Goal: Transaction & Acquisition: Purchase product/service

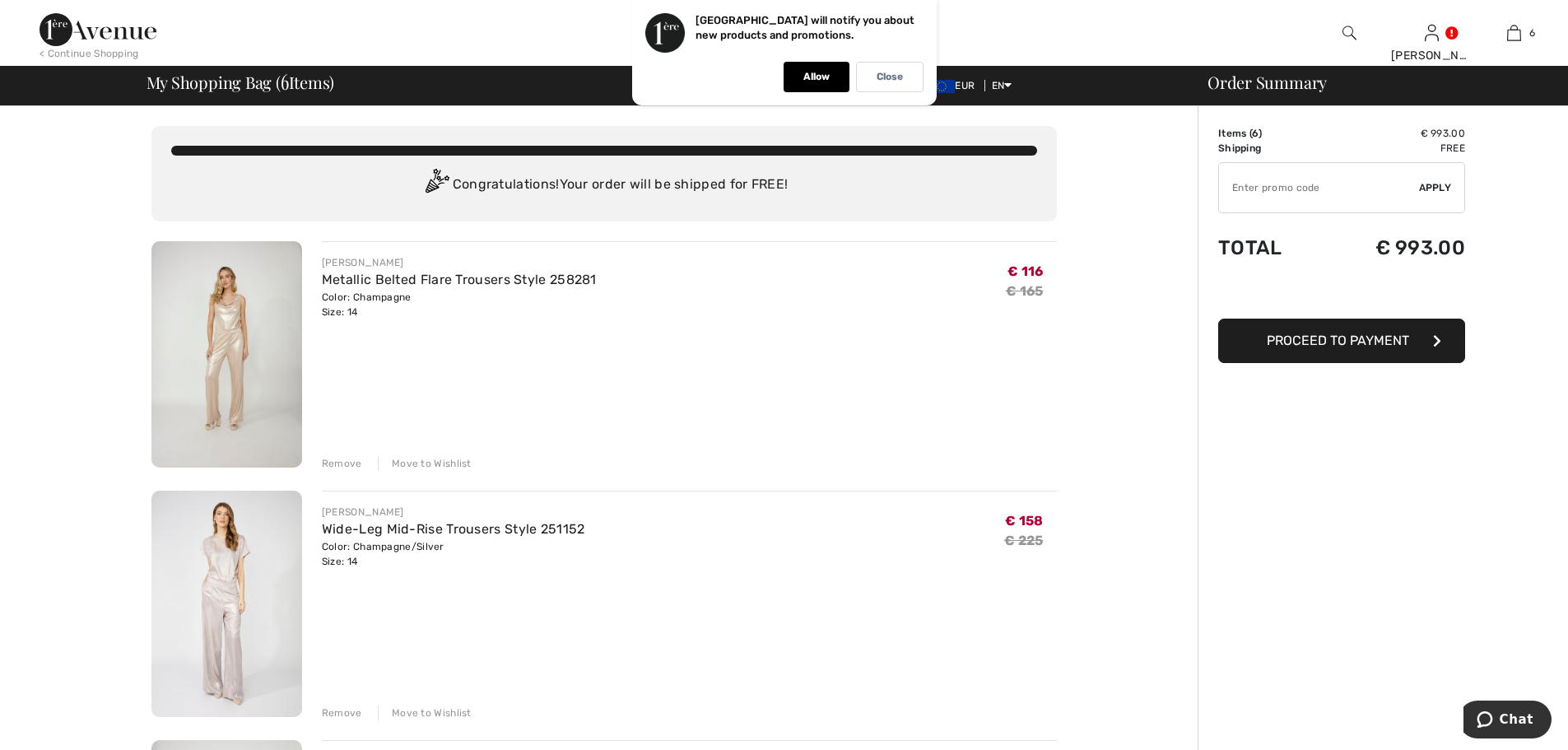
click at [1376, 183] on input "TEXT" at bounding box center [1319, 187] width 200 height 49
type input "SALEAVENUE"
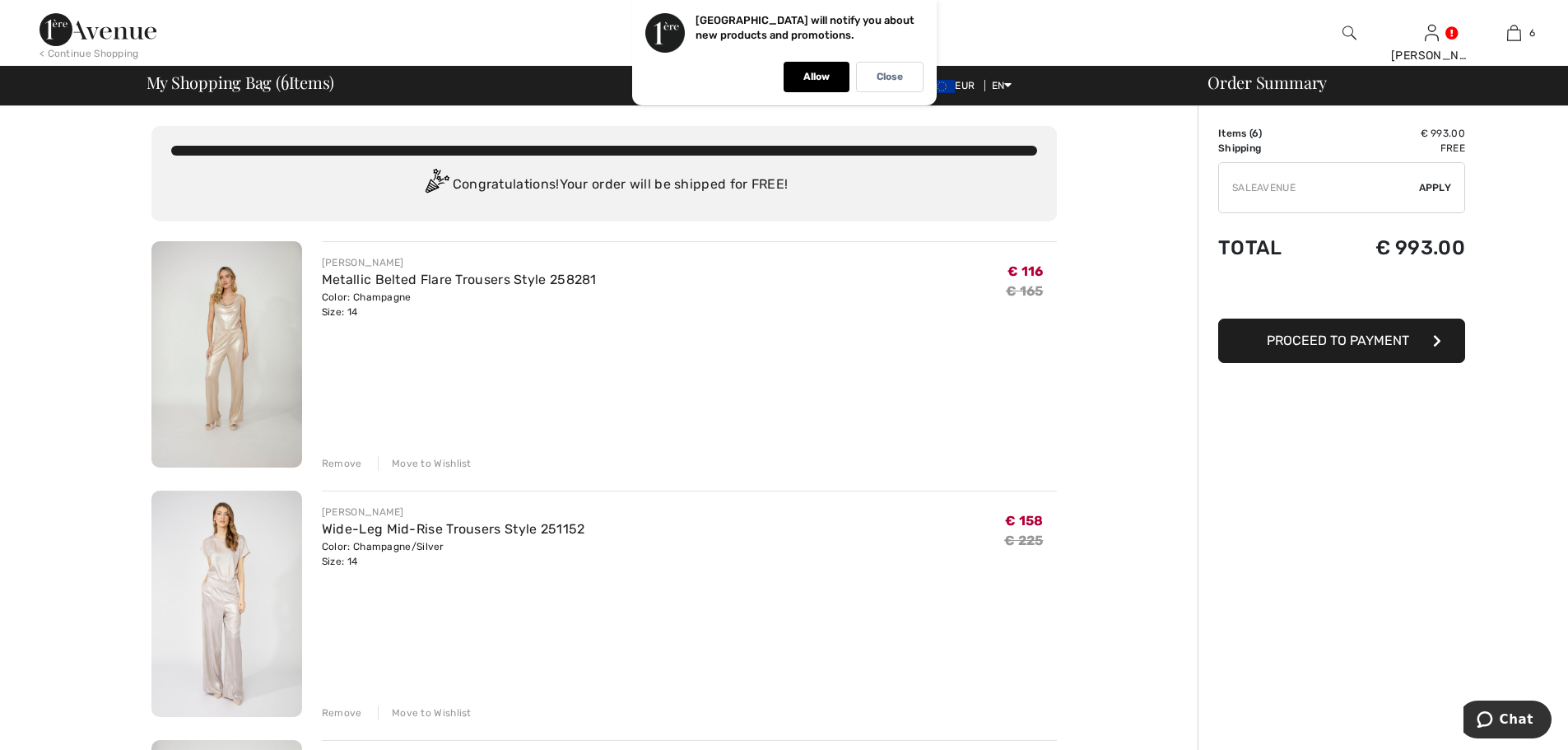
click at [1431, 185] on span "Apply" at bounding box center [1435, 187] width 33 height 15
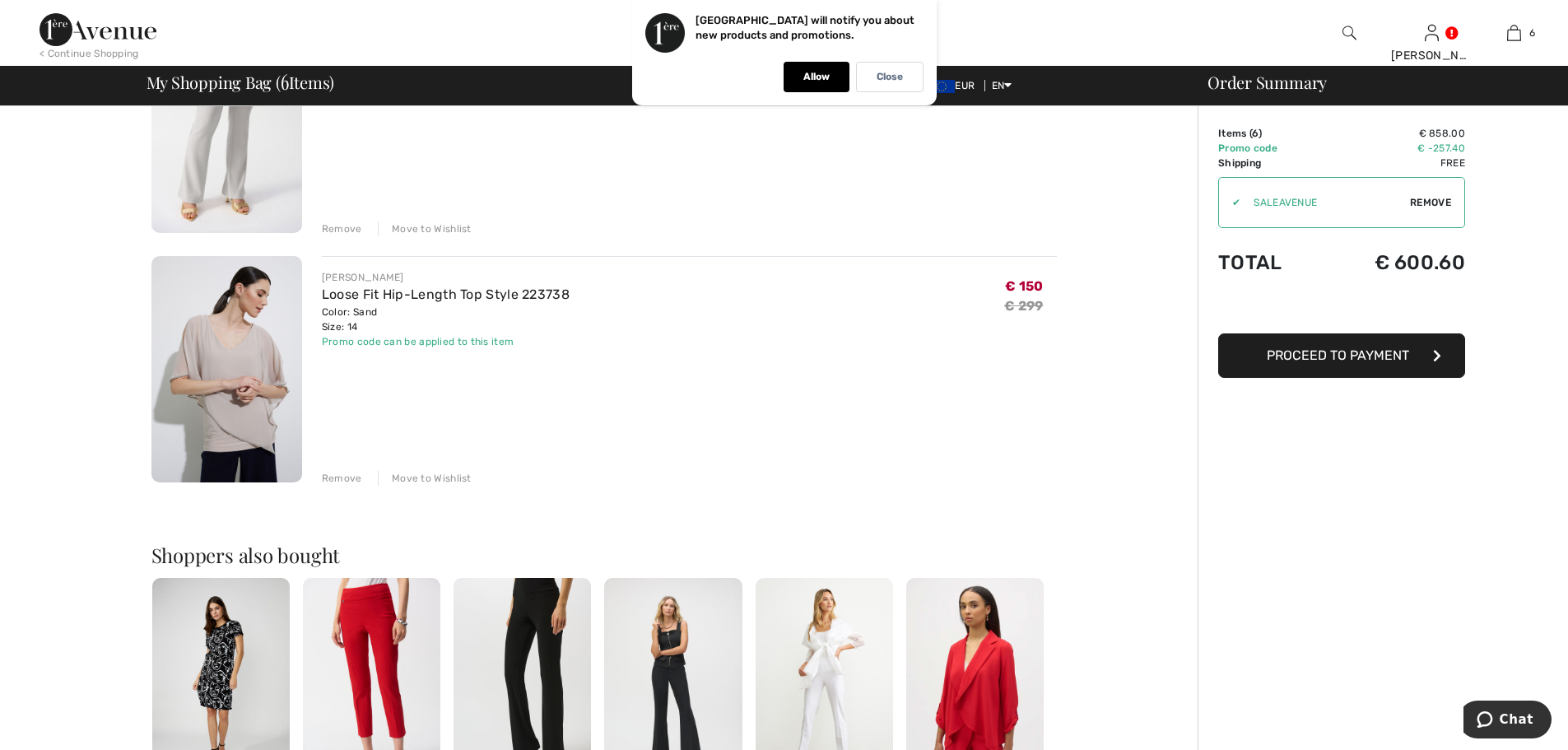
scroll to position [1235, 0]
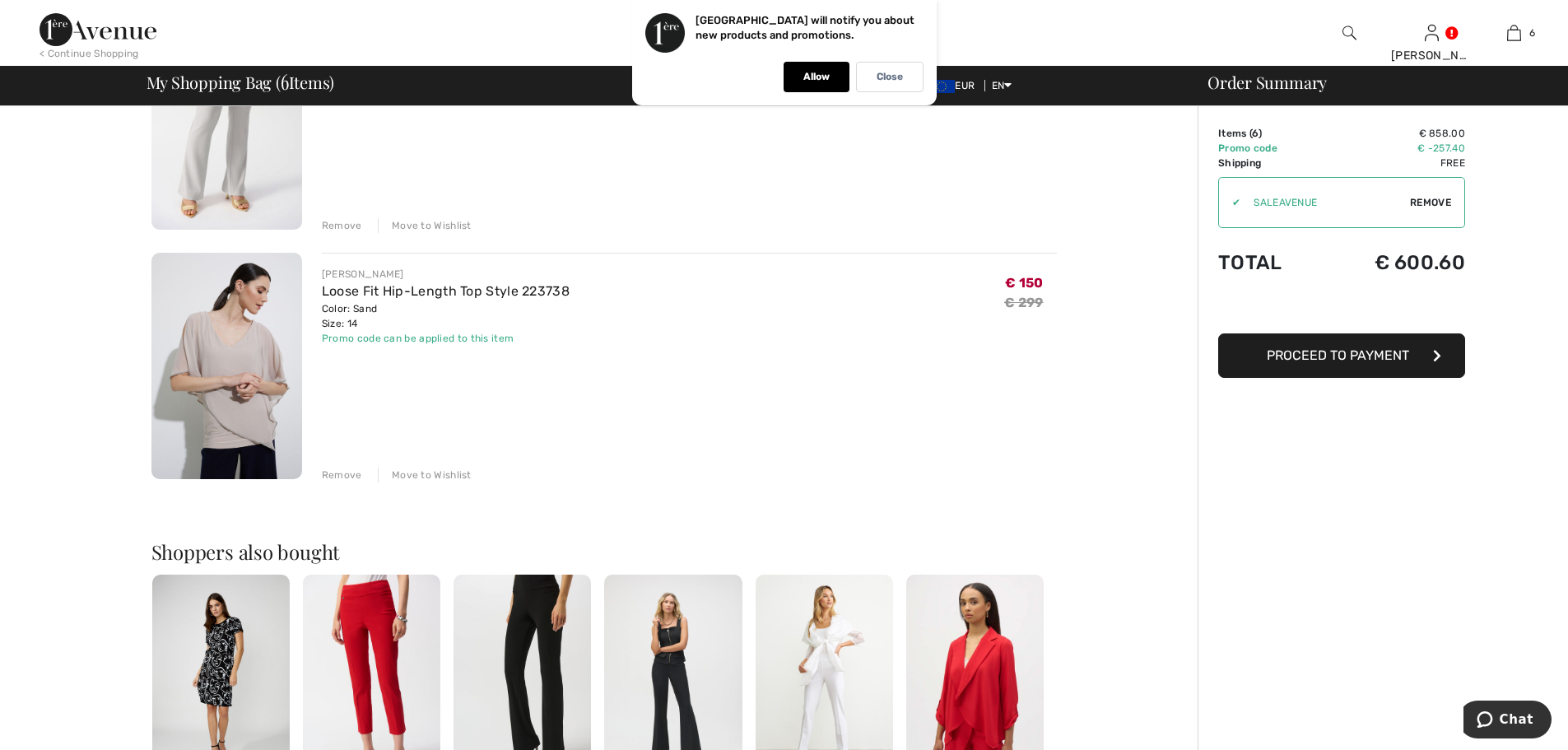
click at [335, 475] on div "Remove" at bounding box center [341, 475] width 40 height 15
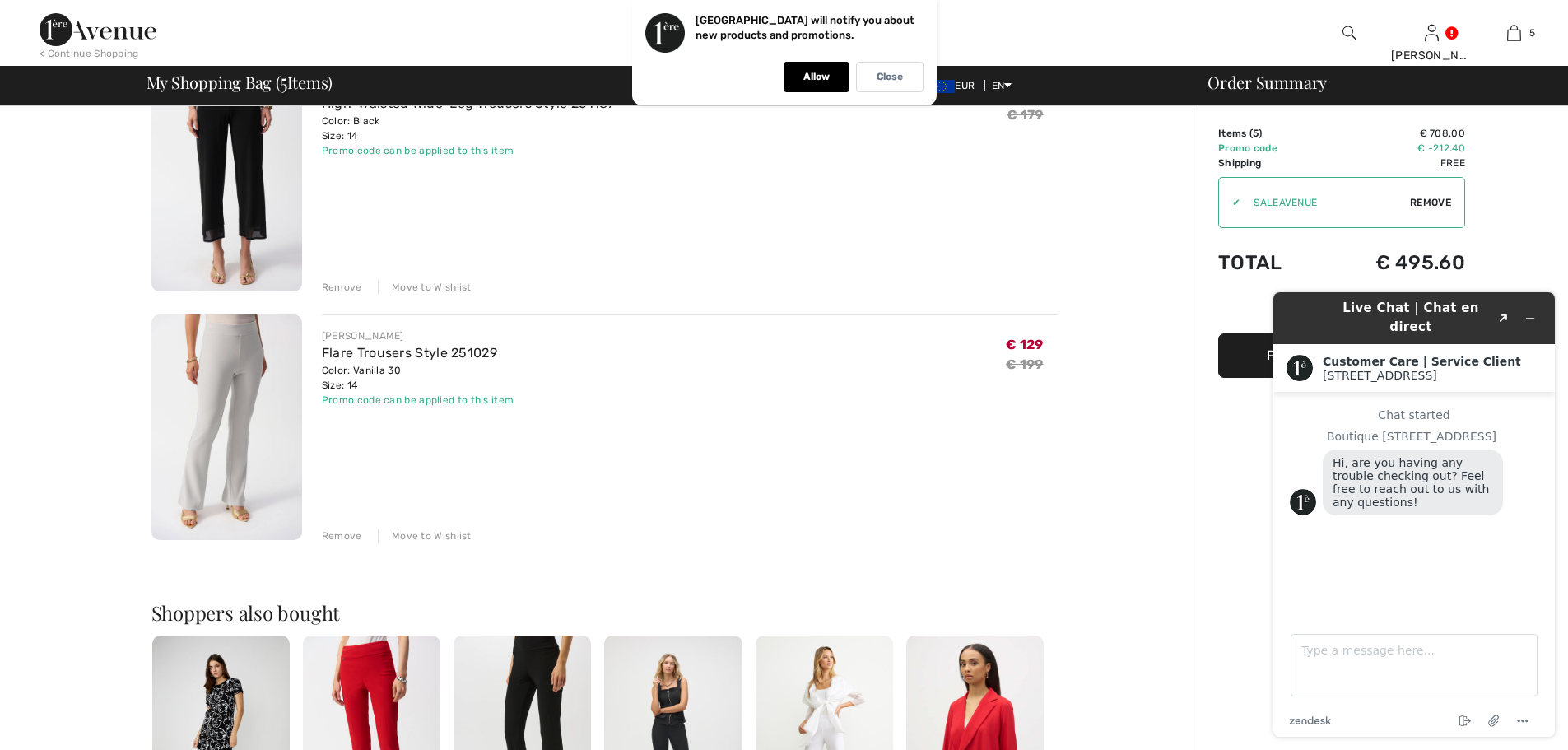
scroll to position [960, 0]
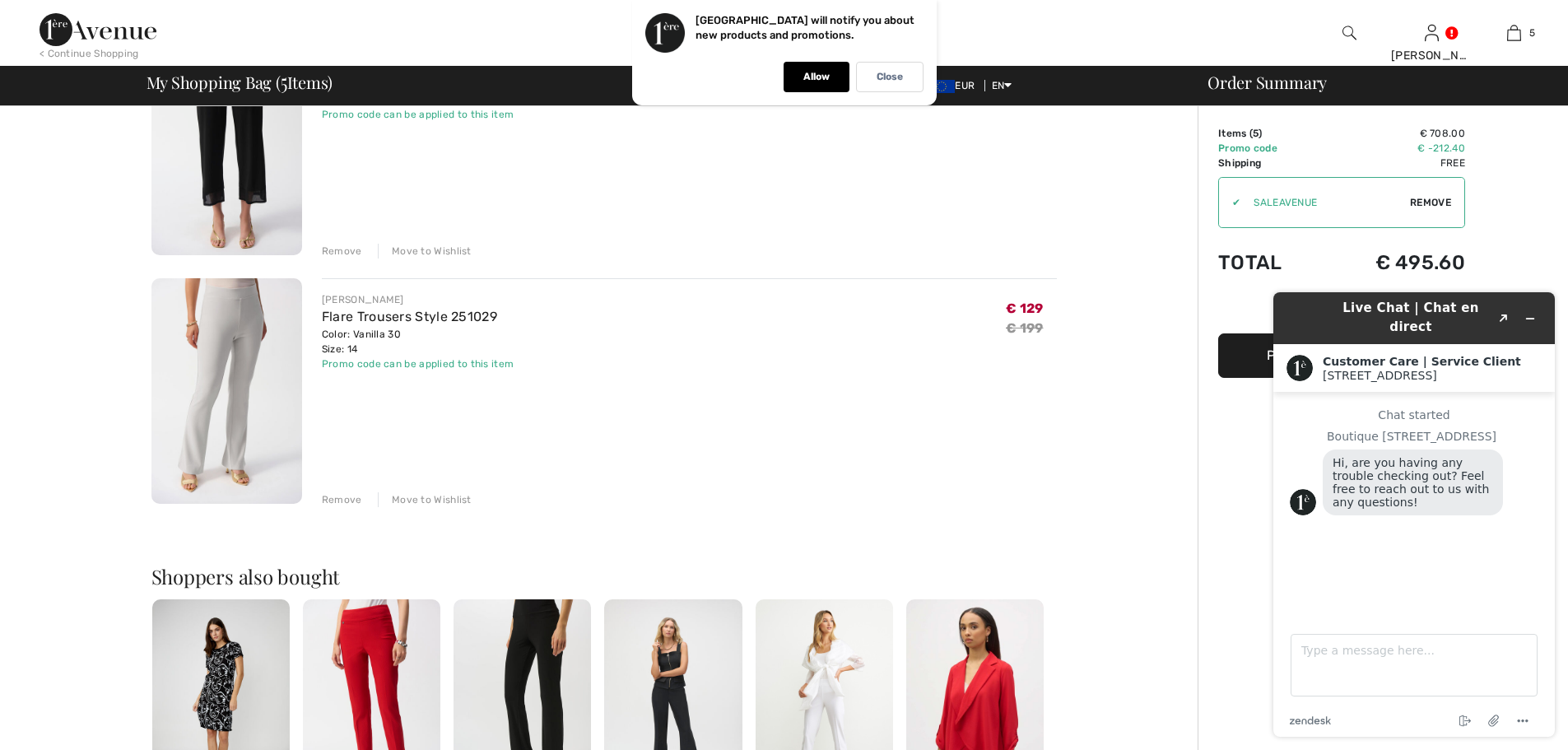
click at [331, 498] on div "Remove" at bounding box center [341, 499] width 40 height 15
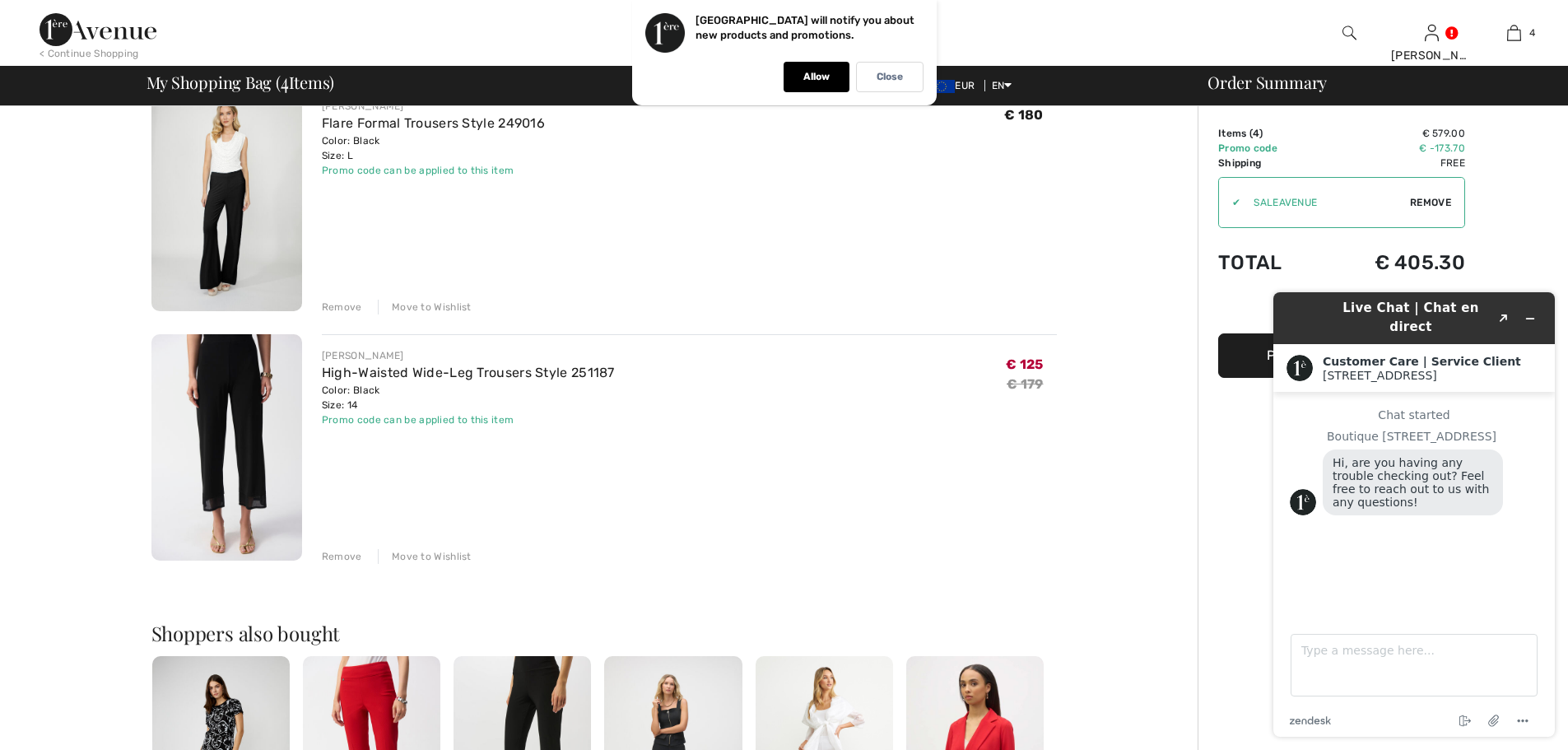
scroll to position [549, 0]
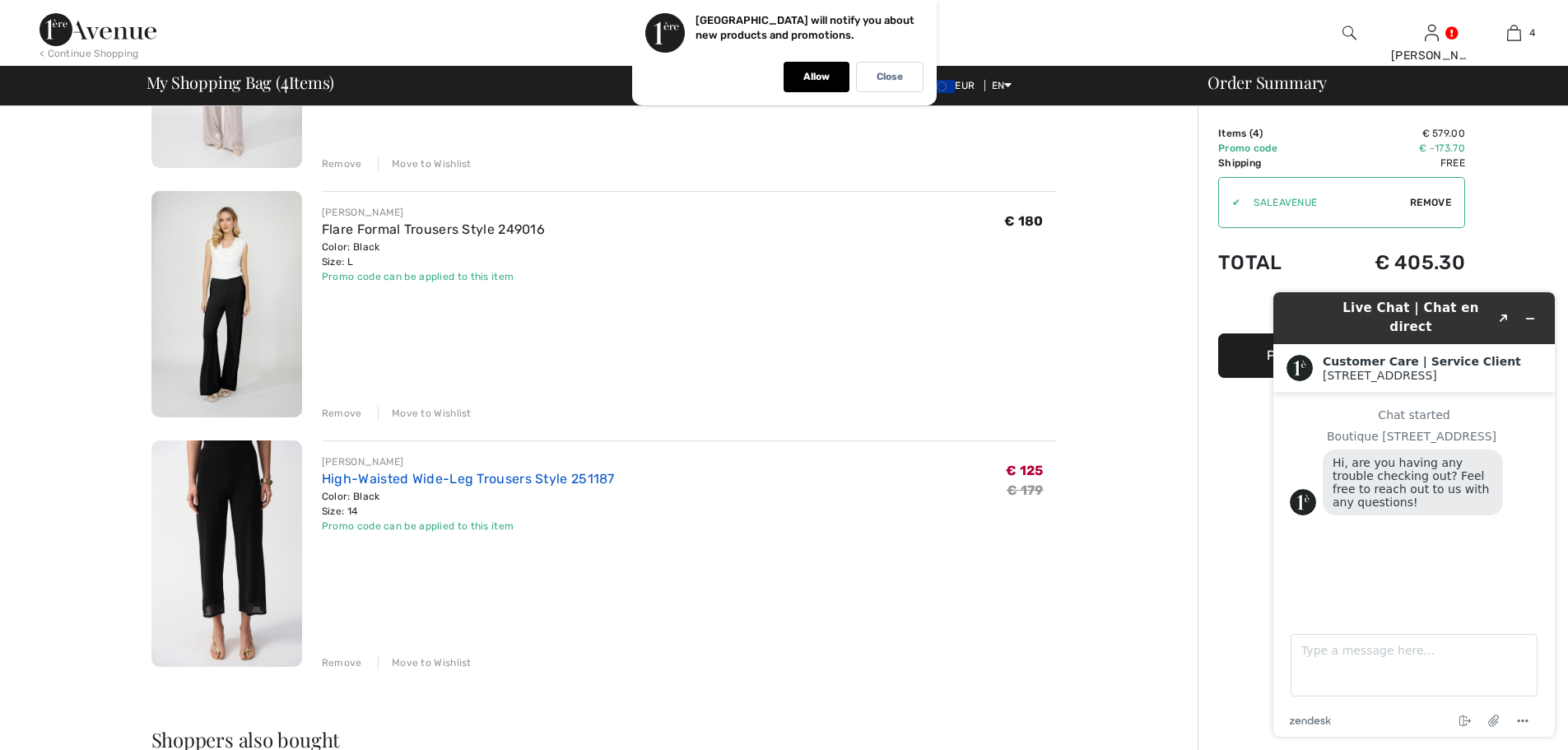
click at [498, 480] on link "High-Waisted Wide-Leg Trousers Style 251187" at bounding box center [468, 478] width 293 height 16
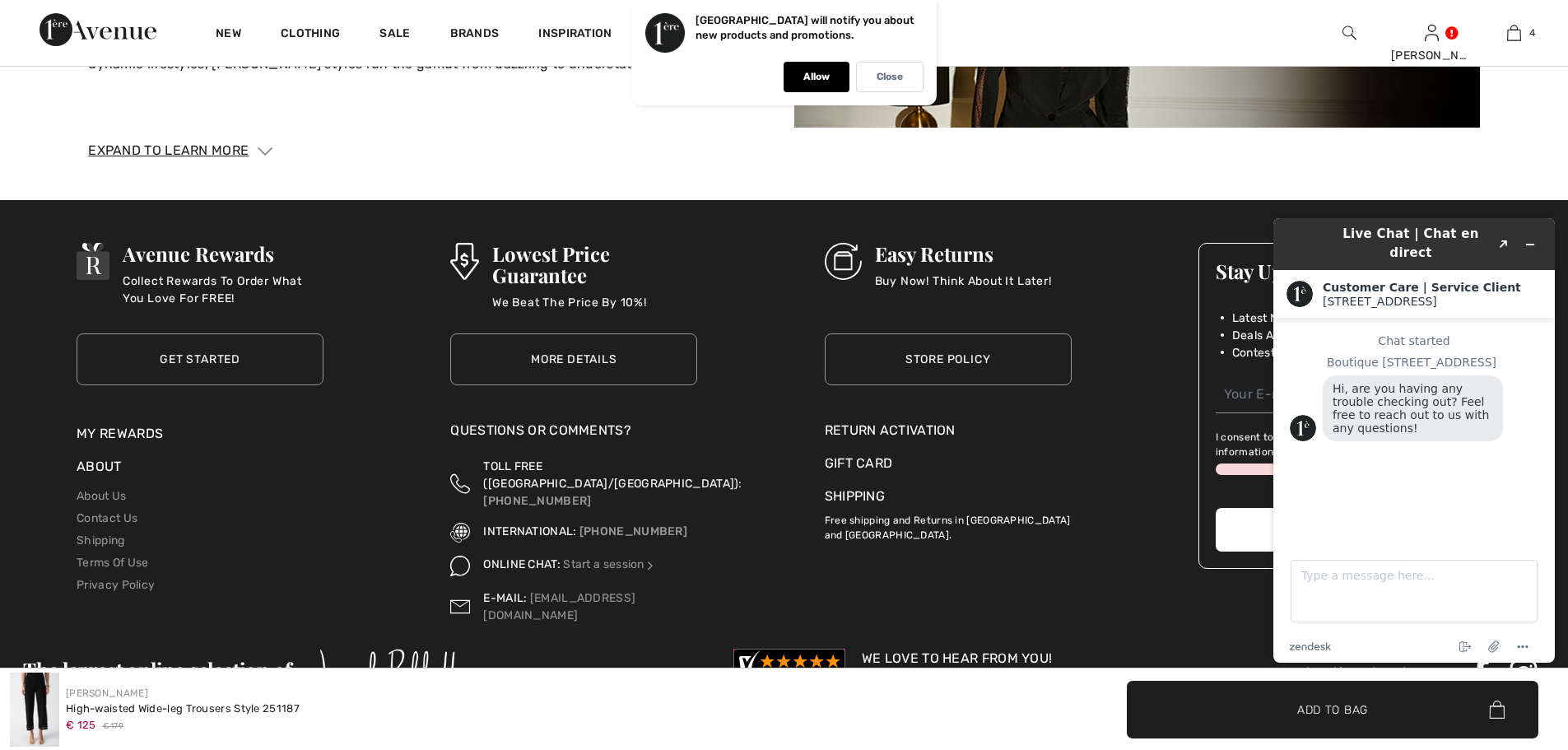
scroll to position [3964, 0]
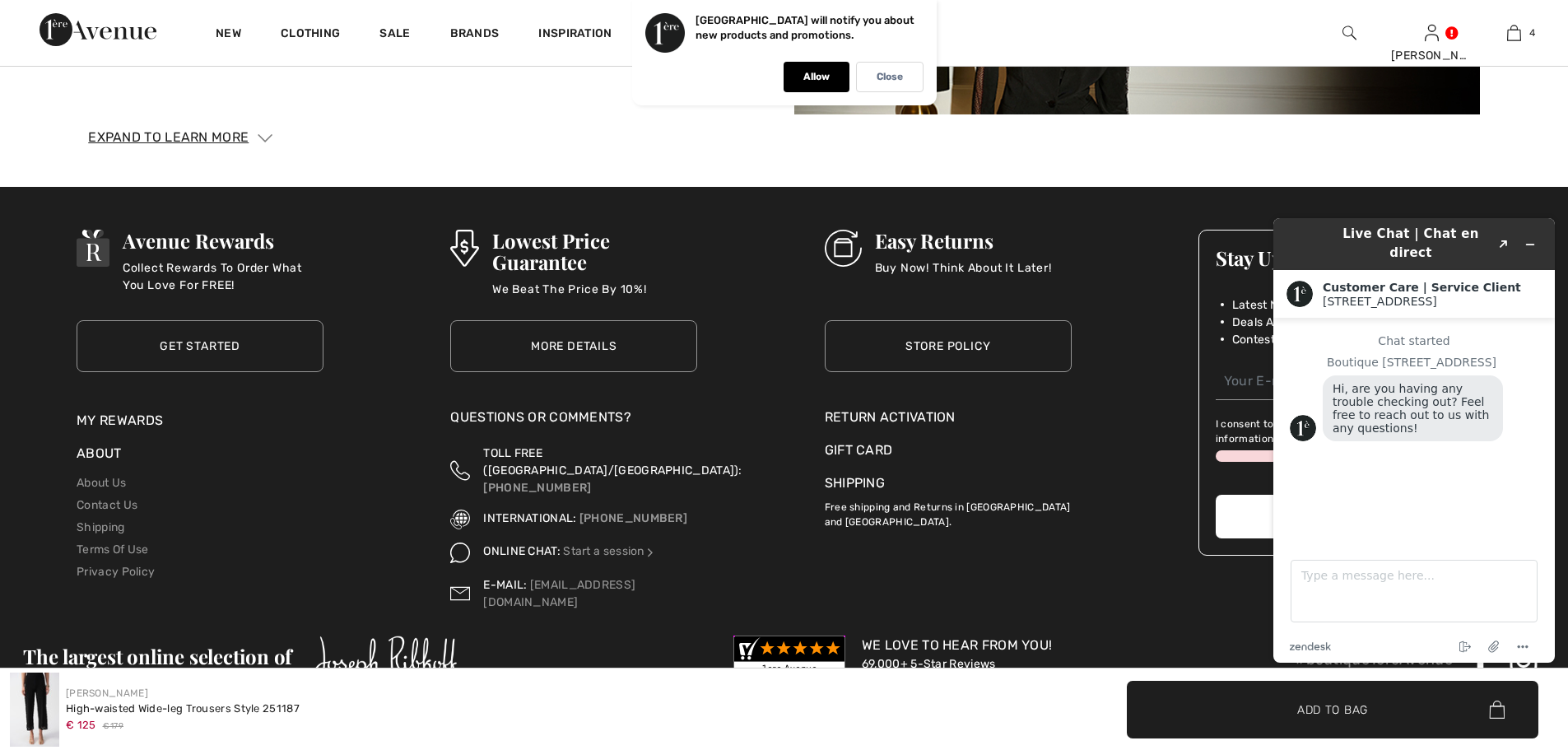
click at [943, 407] on div "Return Activation" at bounding box center [948, 417] width 247 height 20
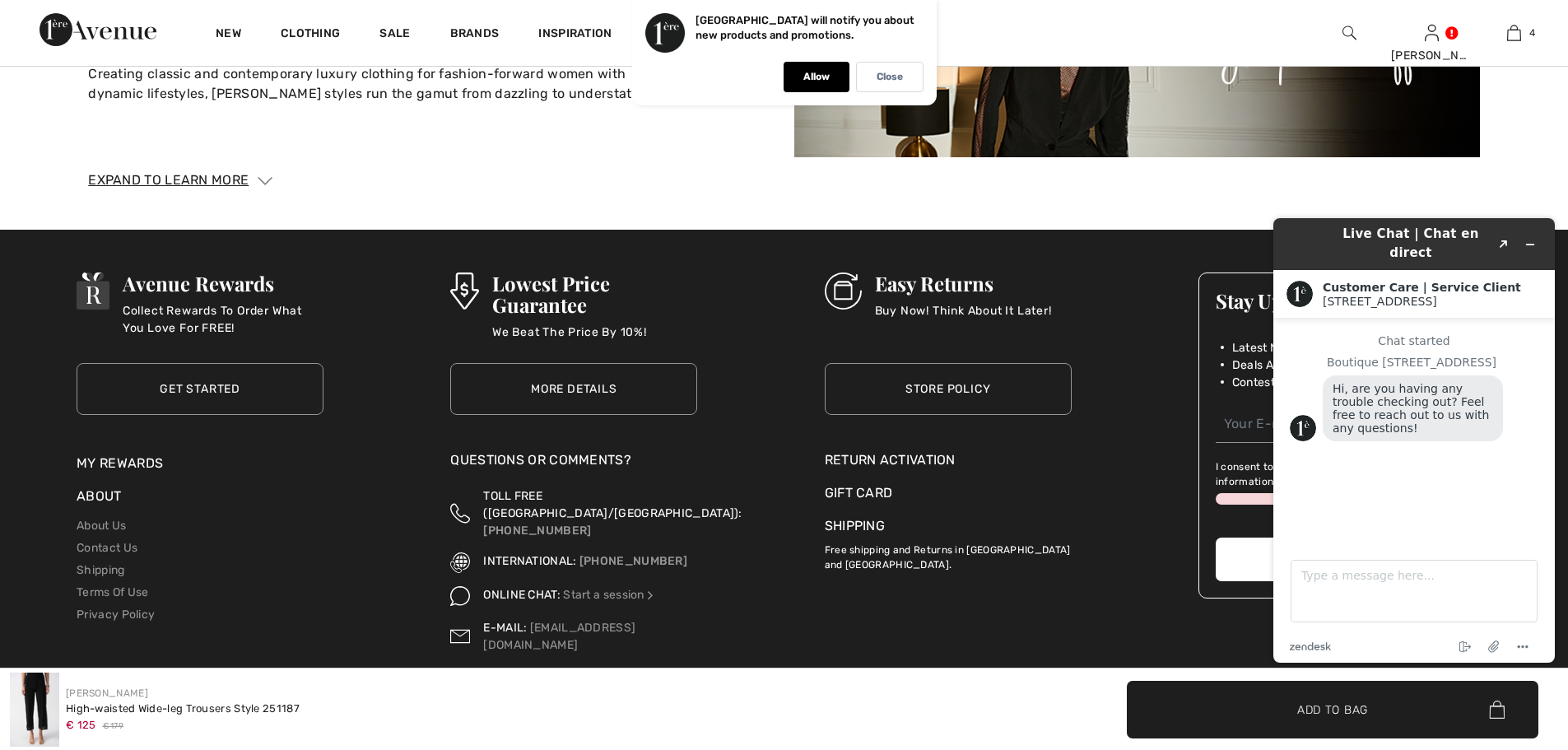
click at [1064, 481] on li "Gift Card" at bounding box center [948, 497] width 247 height 33
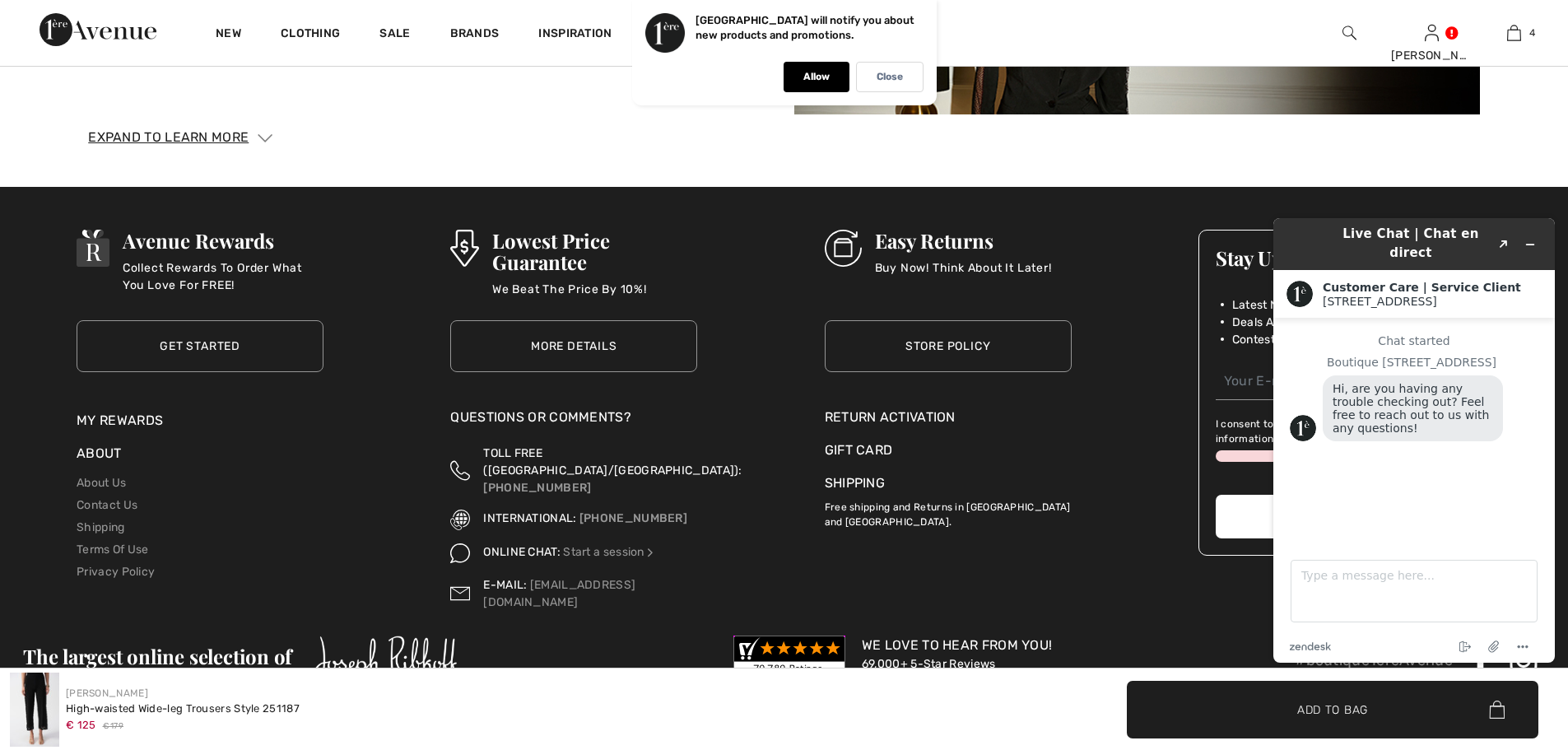
click at [924, 322] on link "Store Policy" at bounding box center [948, 346] width 247 height 52
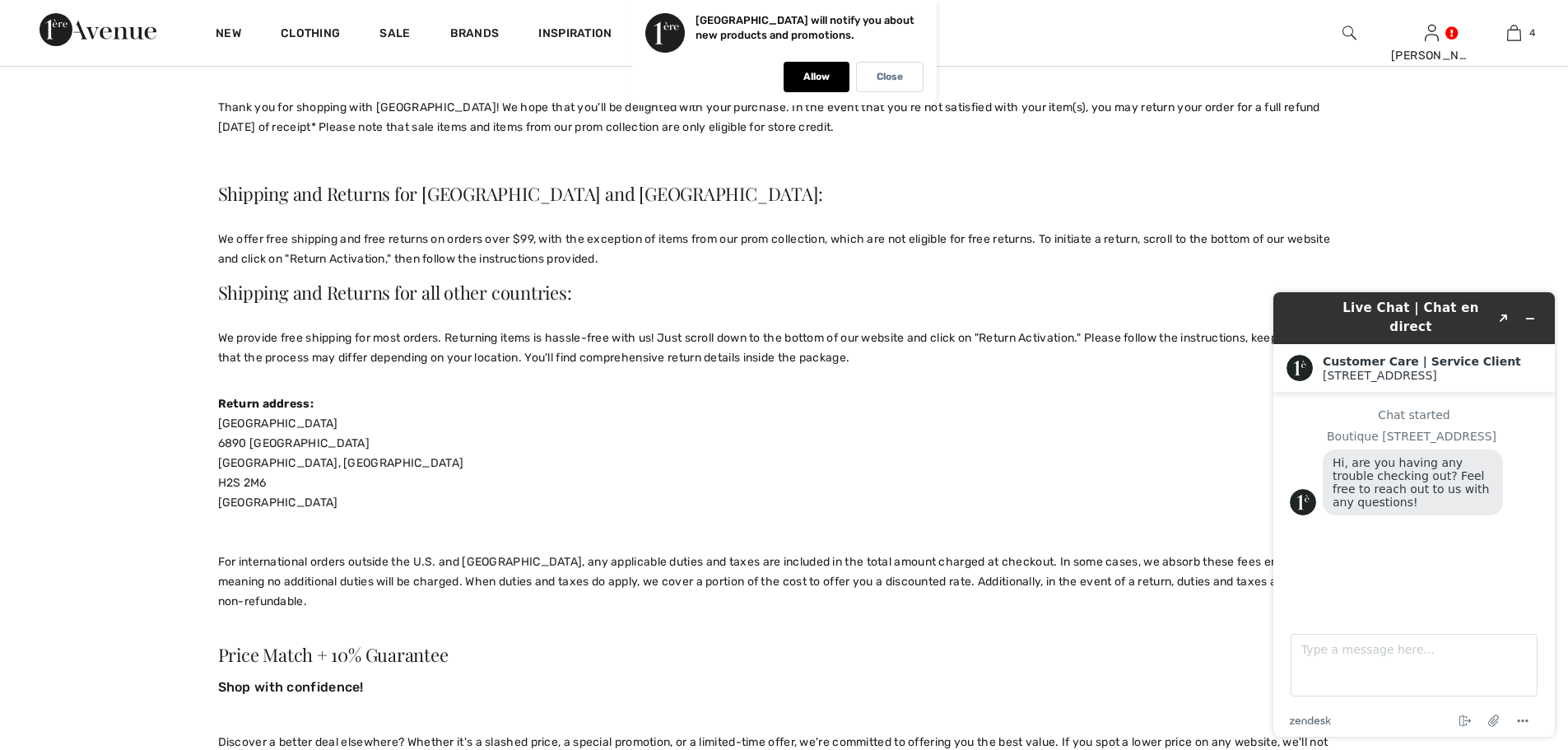
scroll to position [274, 0]
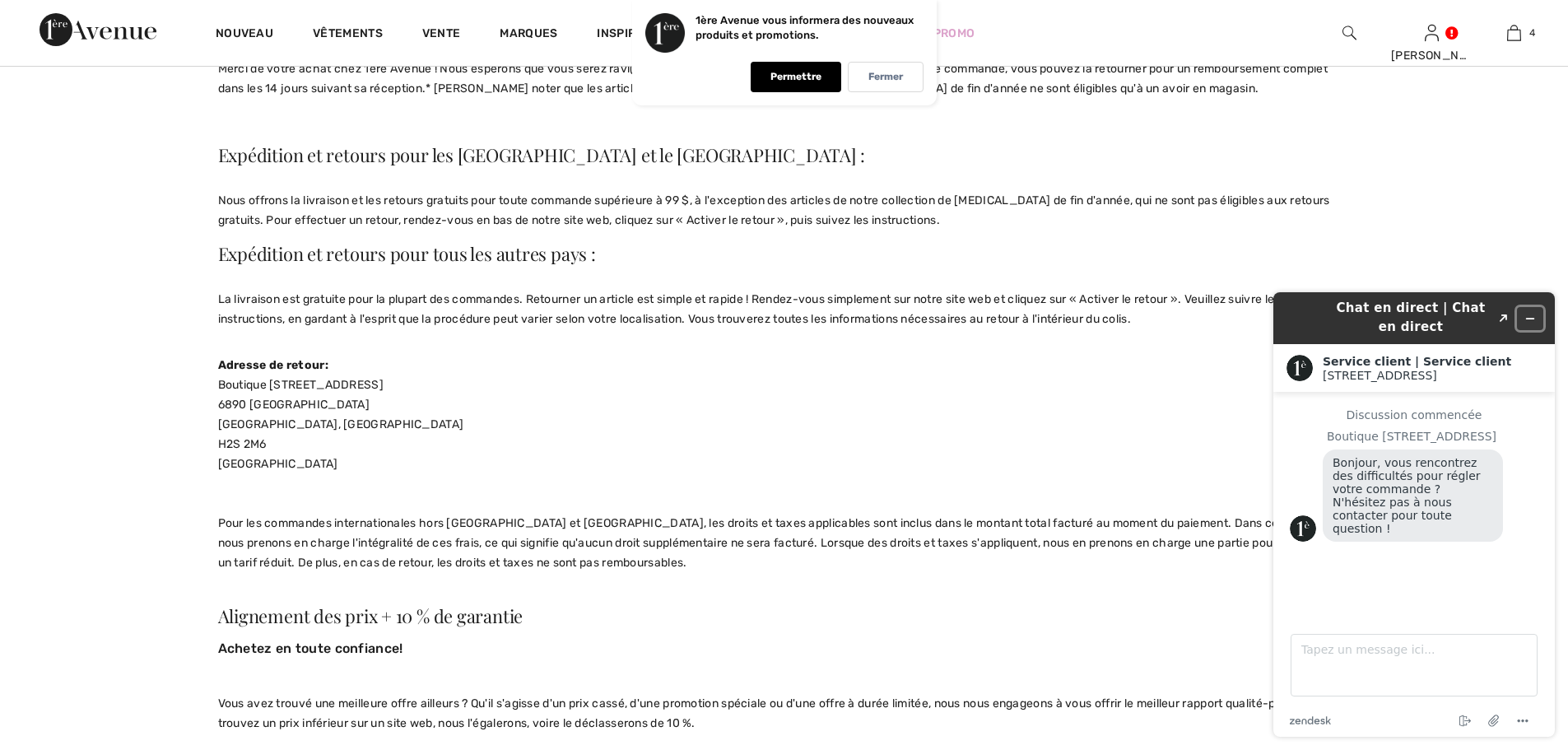
click at [1532, 314] on icon "Réduire le widget" at bounding box center [1530, 318] width 12 height 12
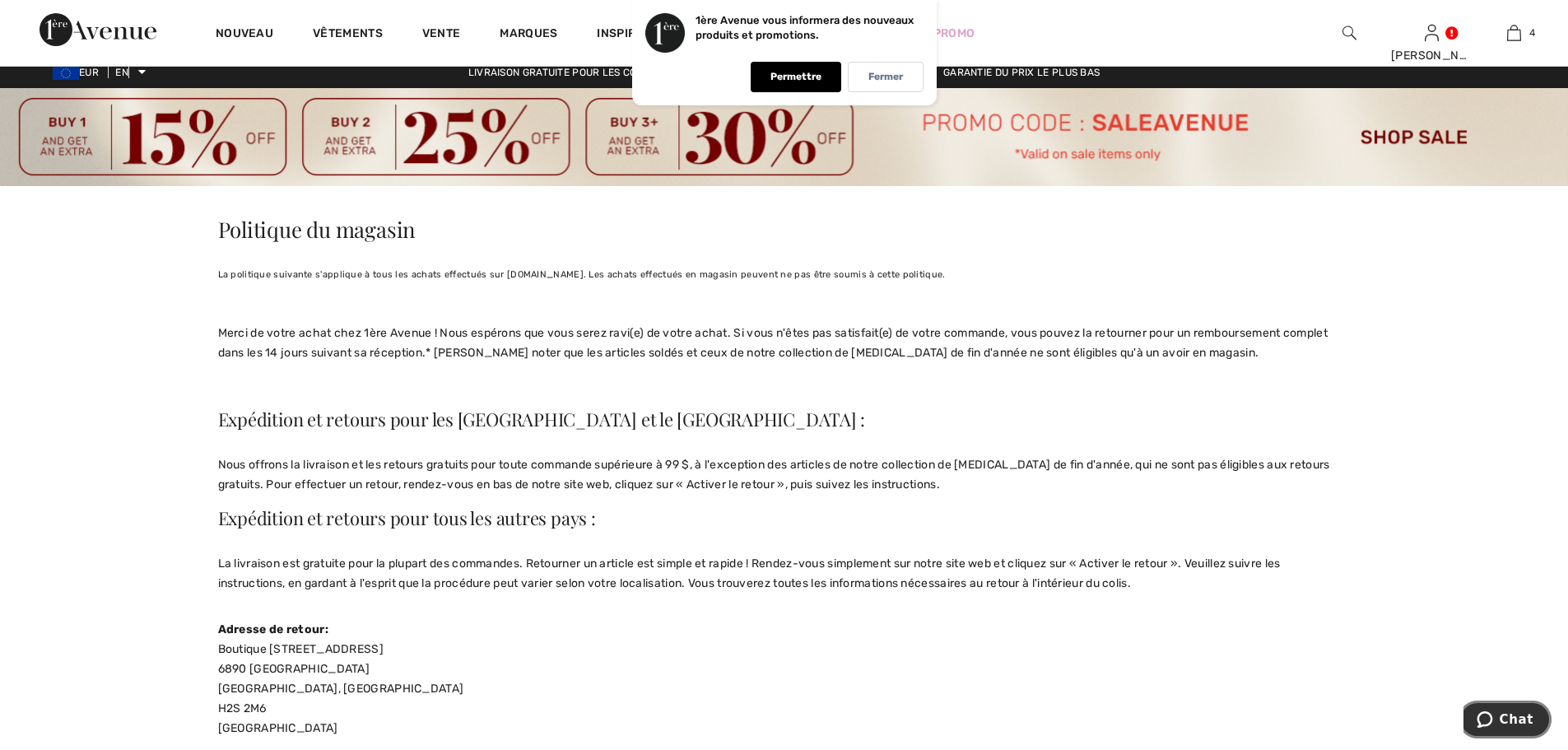
scroll to position [0, 0]
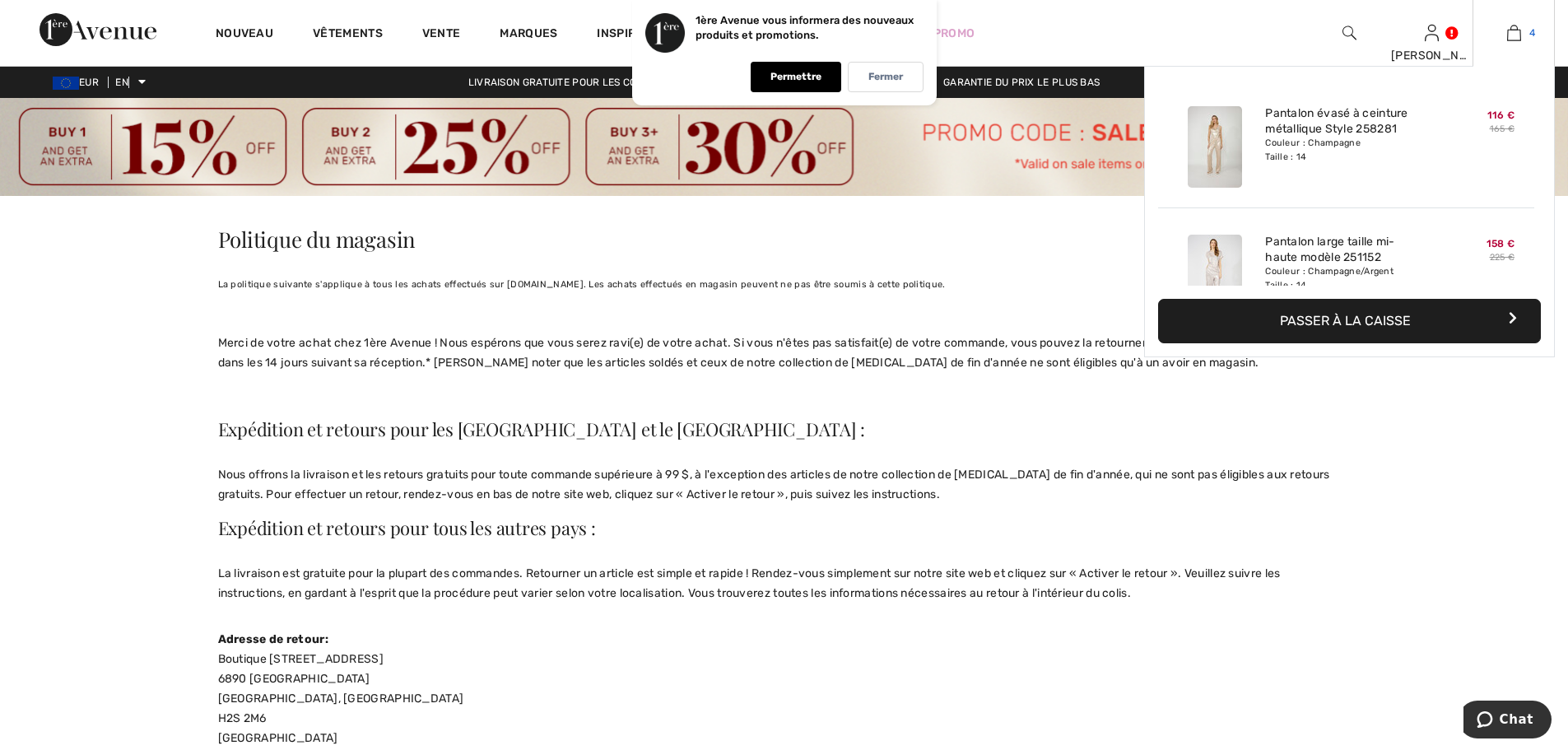
click at [1509, 34] on img at bounding box center [1515, 33] width 14 height 20
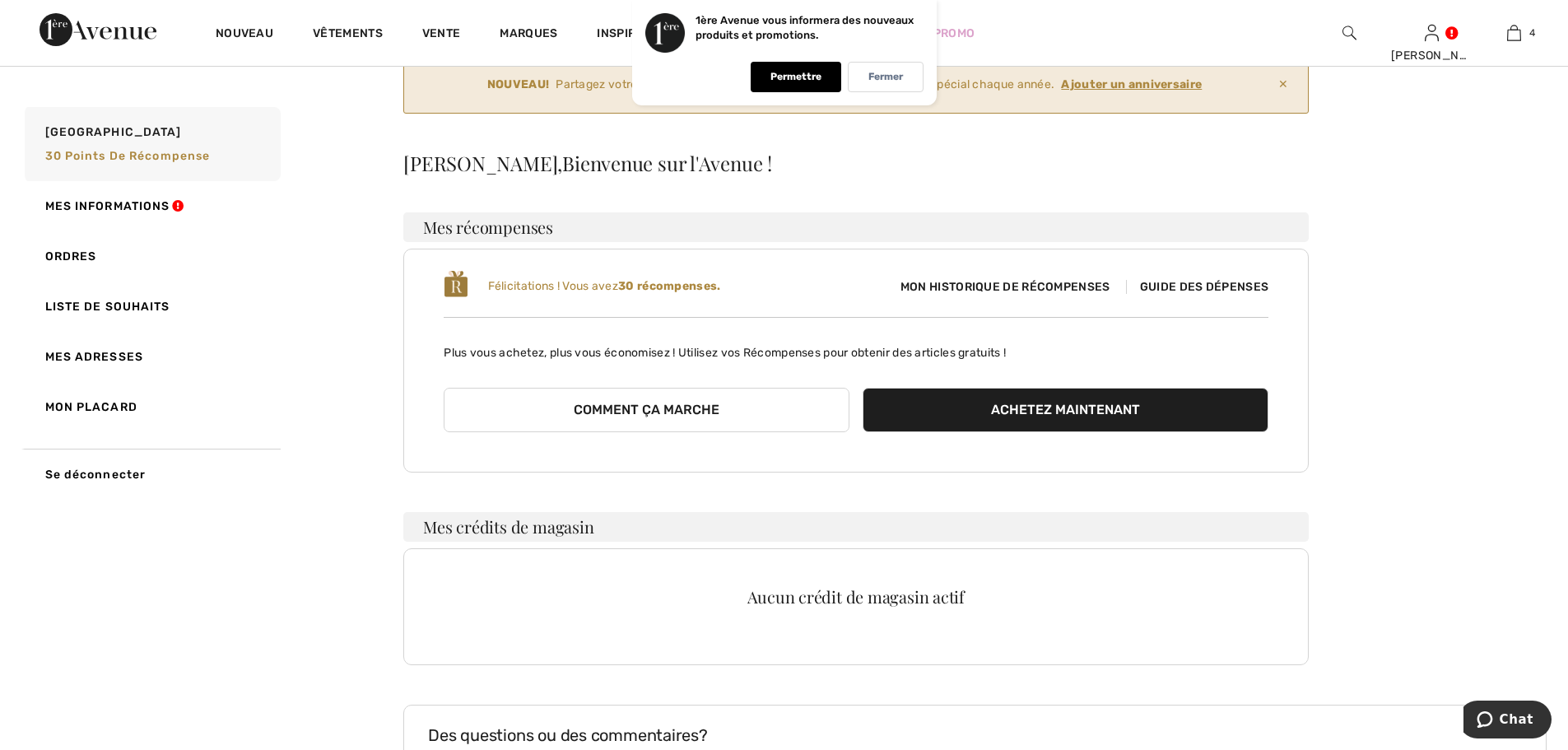
scroll to position [26, 0]
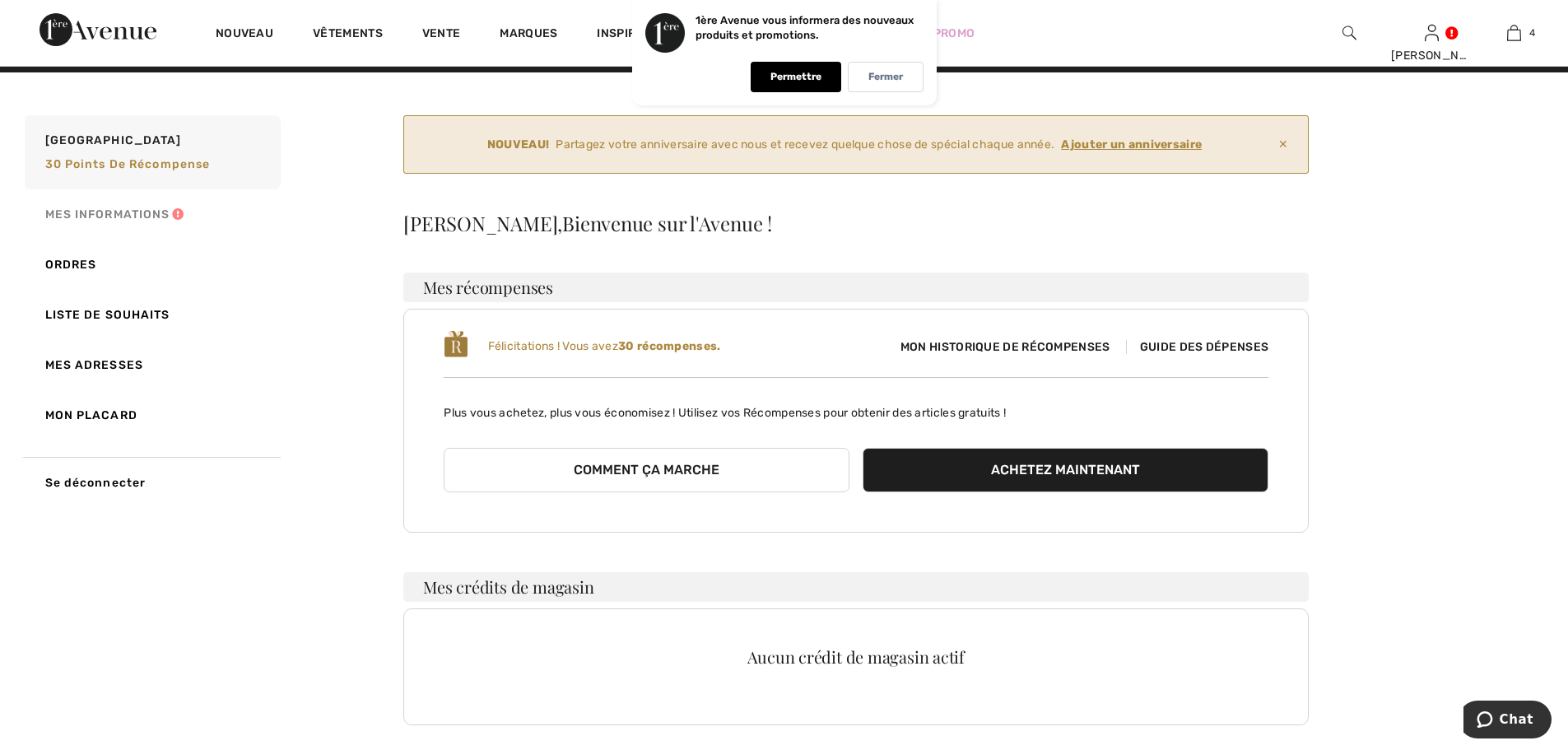
click at [135, 219] on font "Mes informations" at bounding box center [108, 215] width 125 height 14
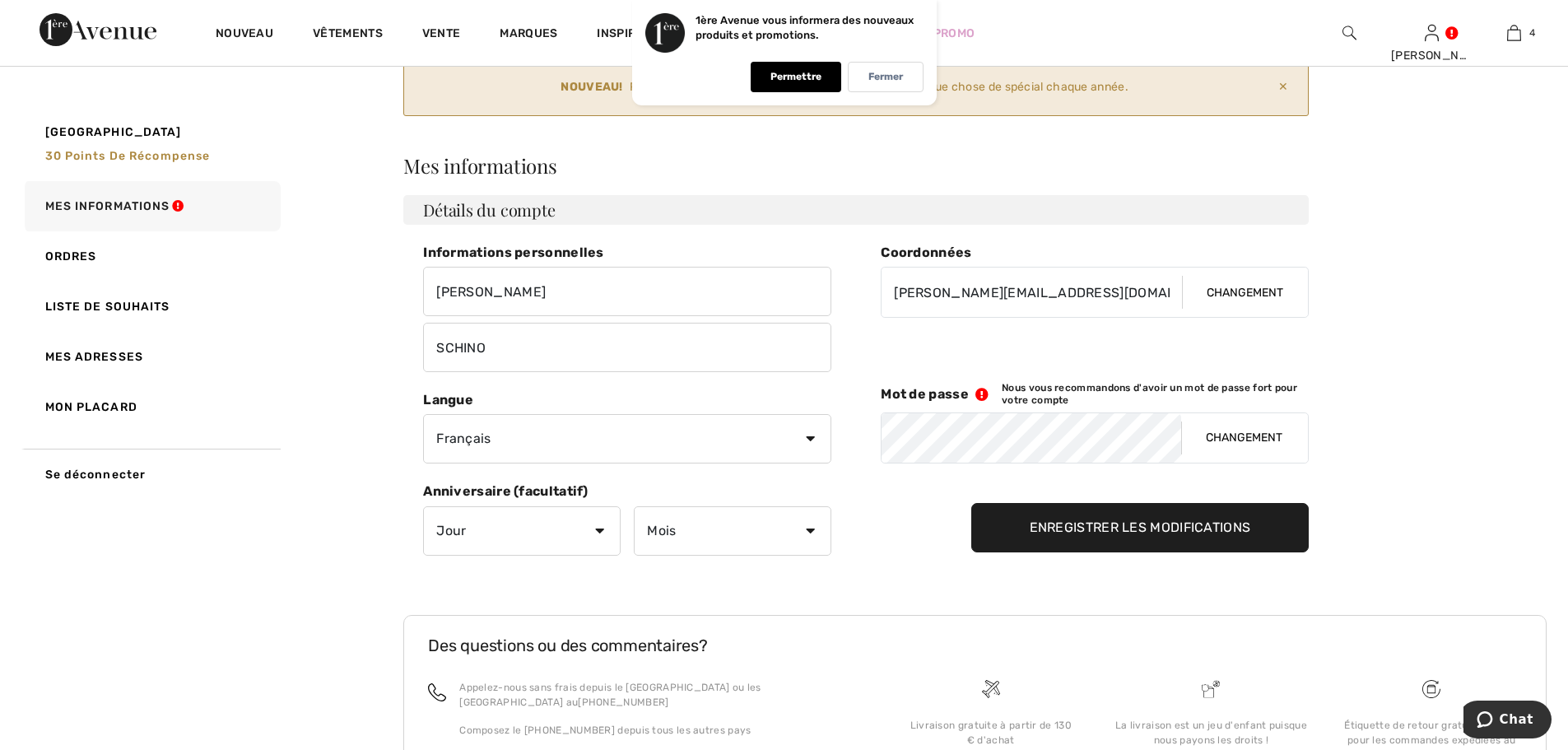
scroll to position [0, 0]
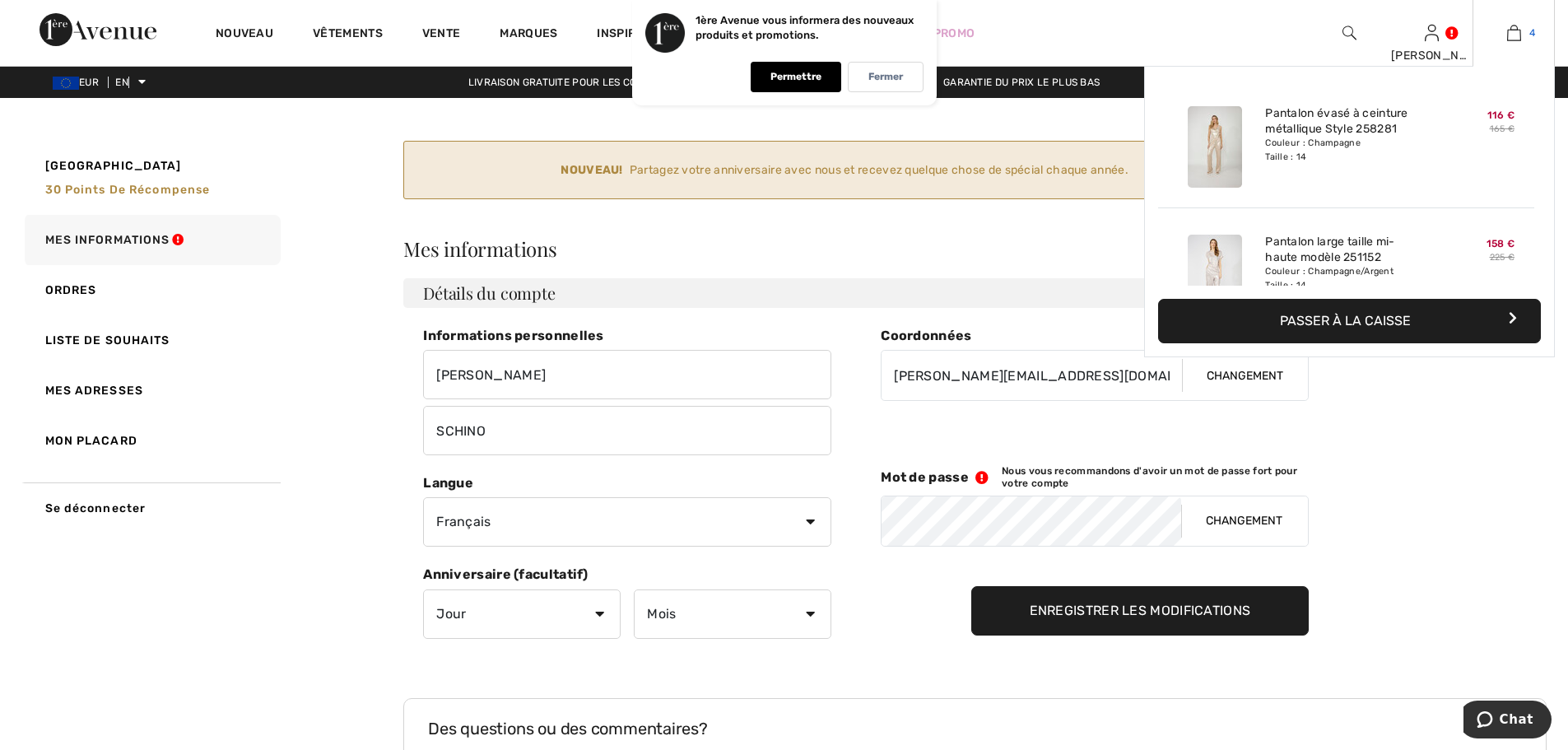
click at [1520, 32] on img at bounding box center [1515, 33] width 14 height 20
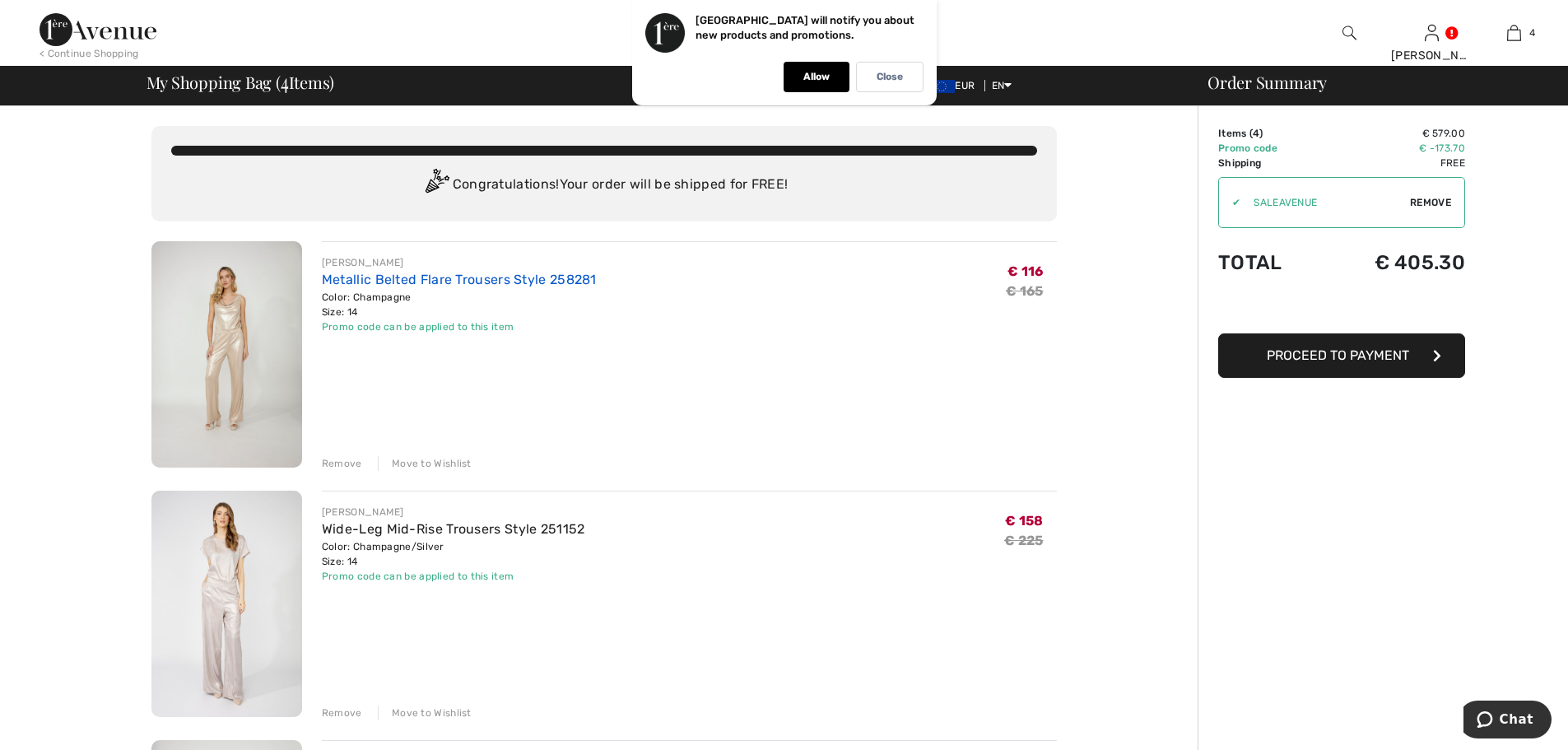
click at [434, 275] on link "Metallic Belted Flare Trousers Style 258281" at bounding box center [459, 280] width 275 height 16
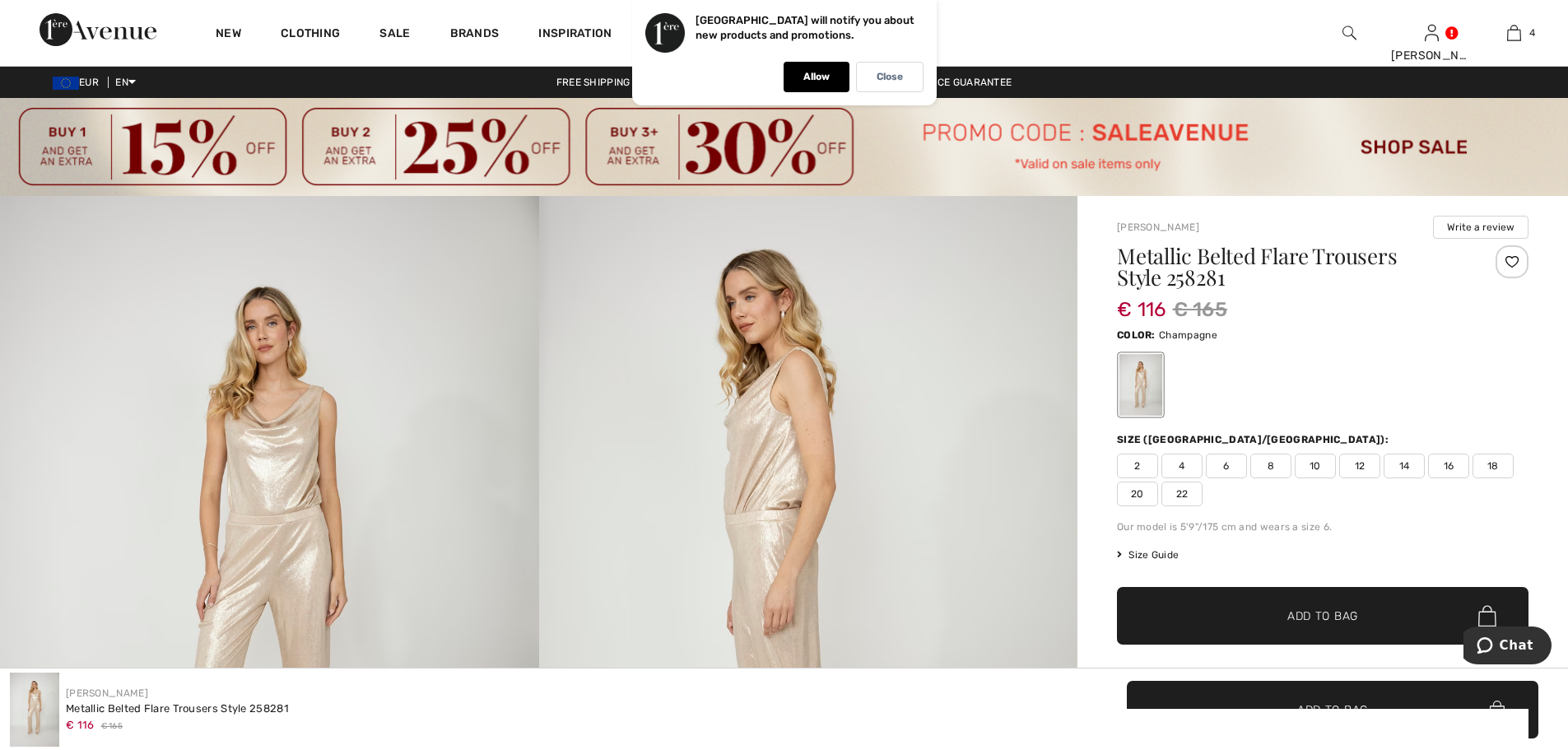
click at [1165, 556] on span "Size Guide" at bounding box center [1147, 554] width 61 height 15
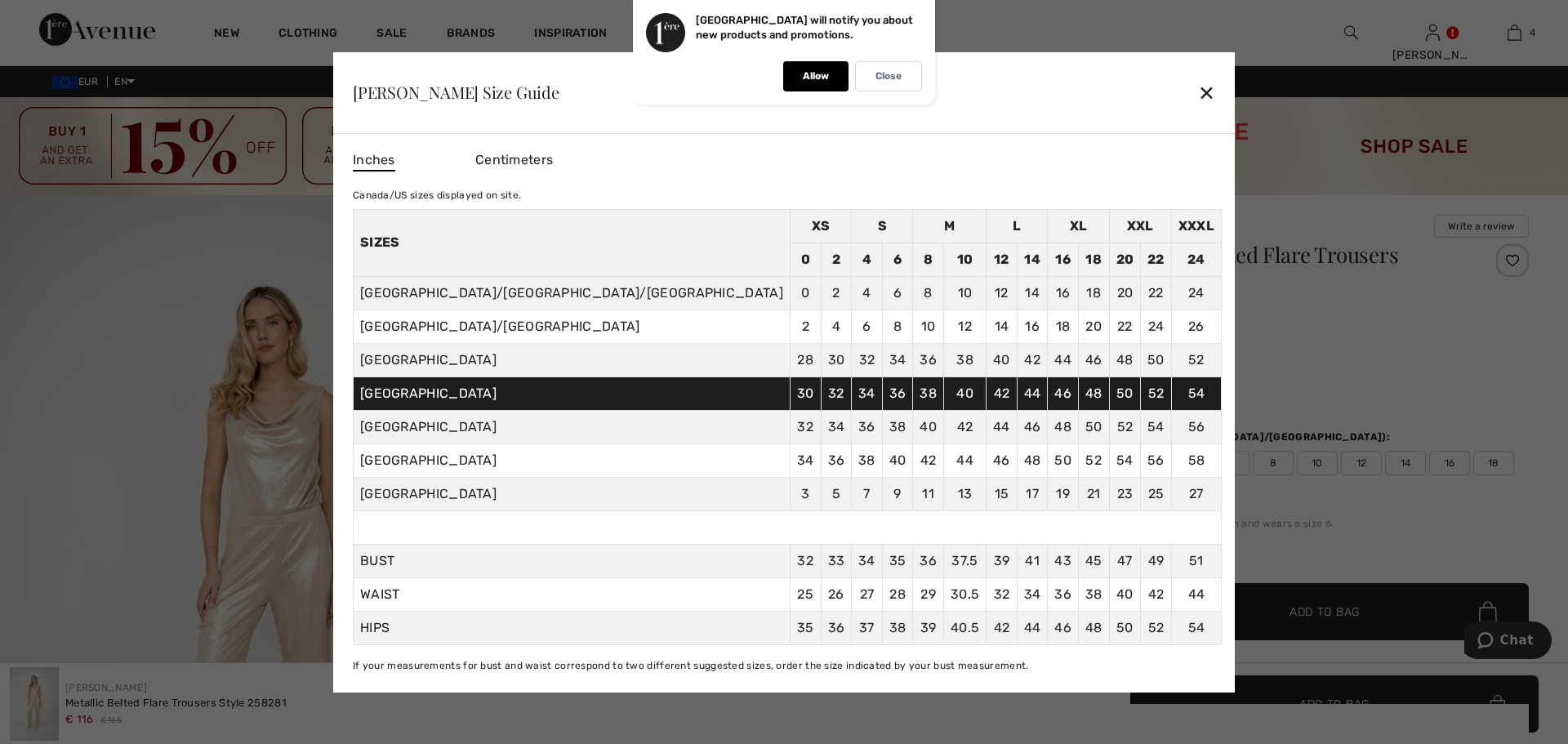
click at [1198, 87] on div "✕" at bounding box center [1206, 92] width 17 height 34
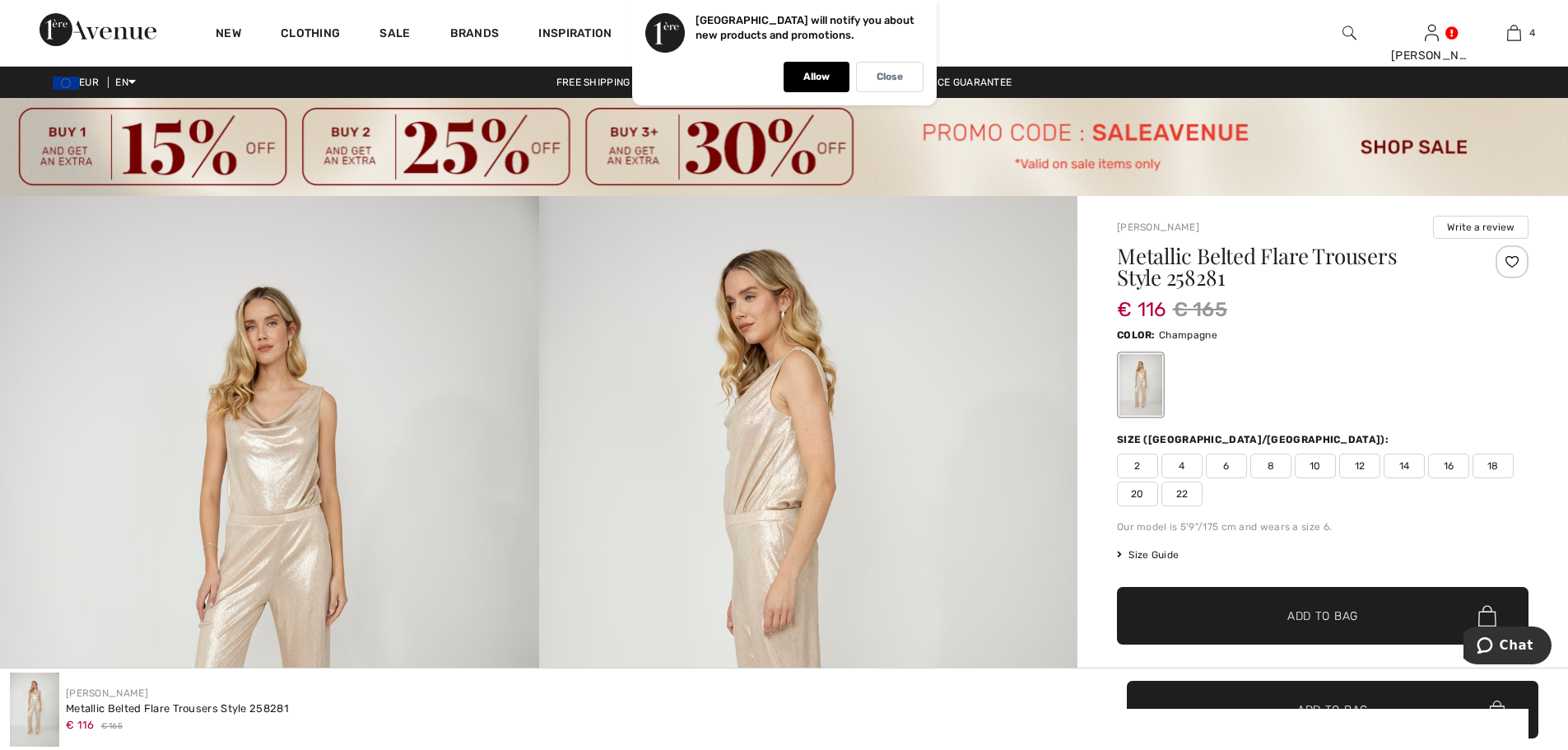
click at [1386, 359] on div at bounding box center [1323, 385] width 412 height 69
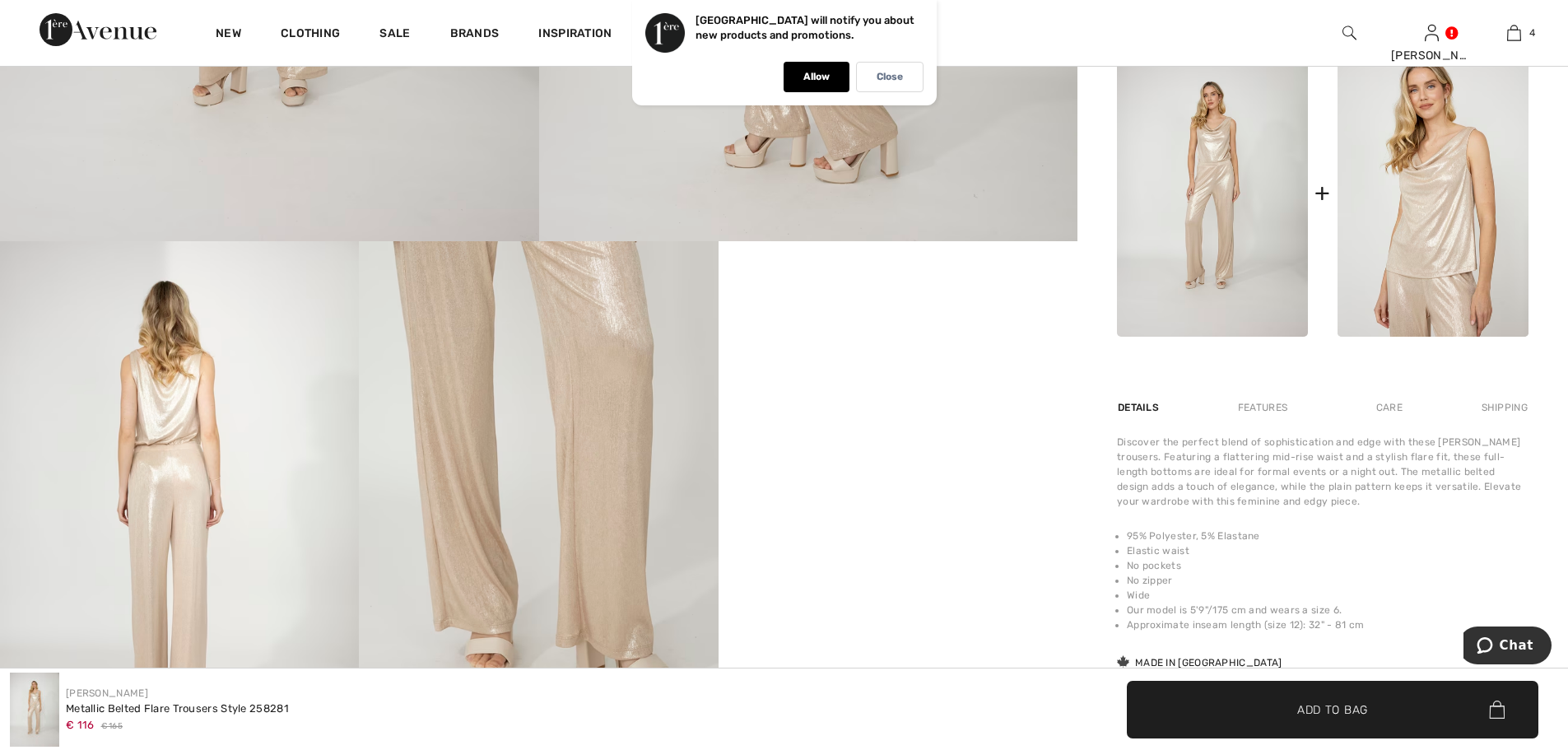
scroll to position [823, 0]
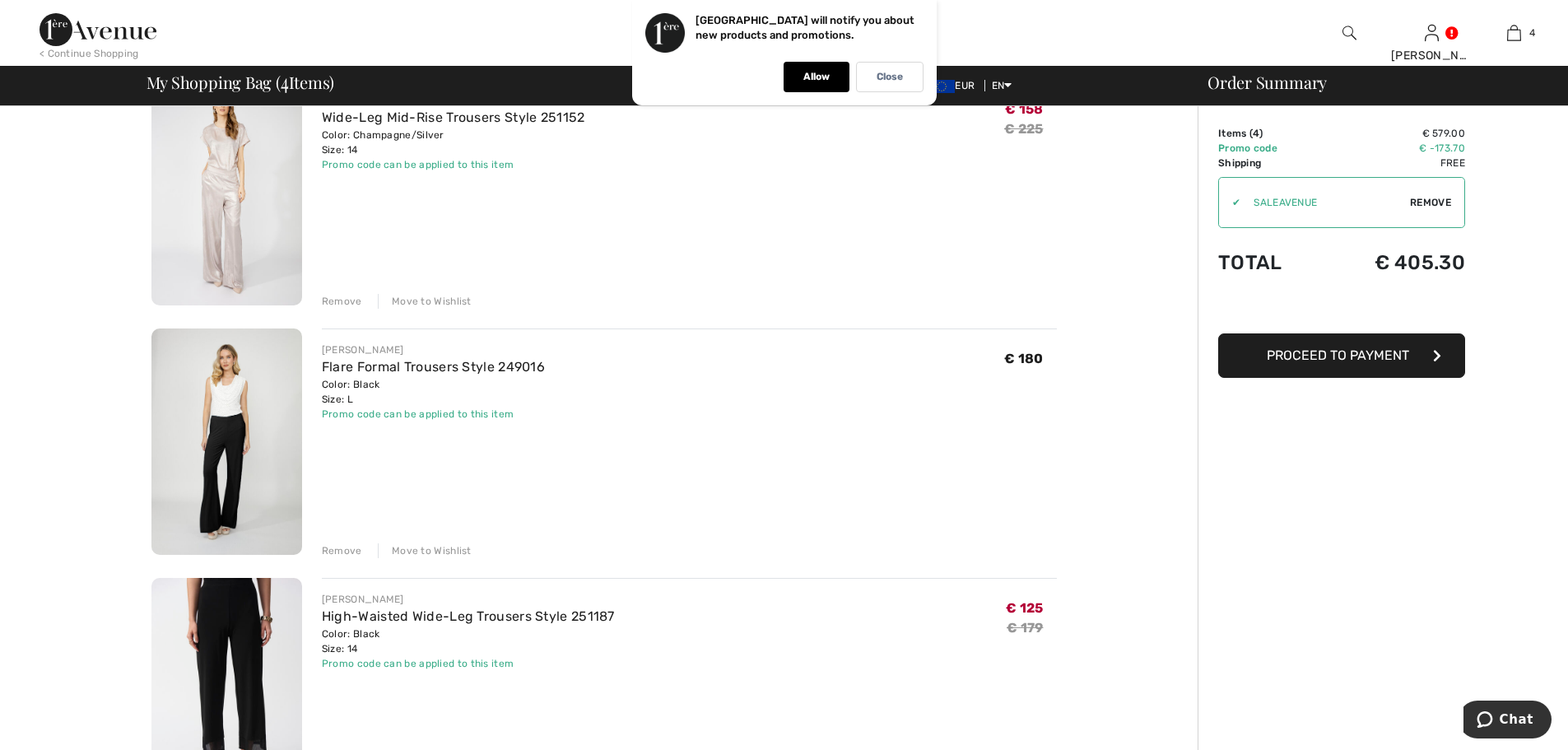
scroll to position [274, 0]
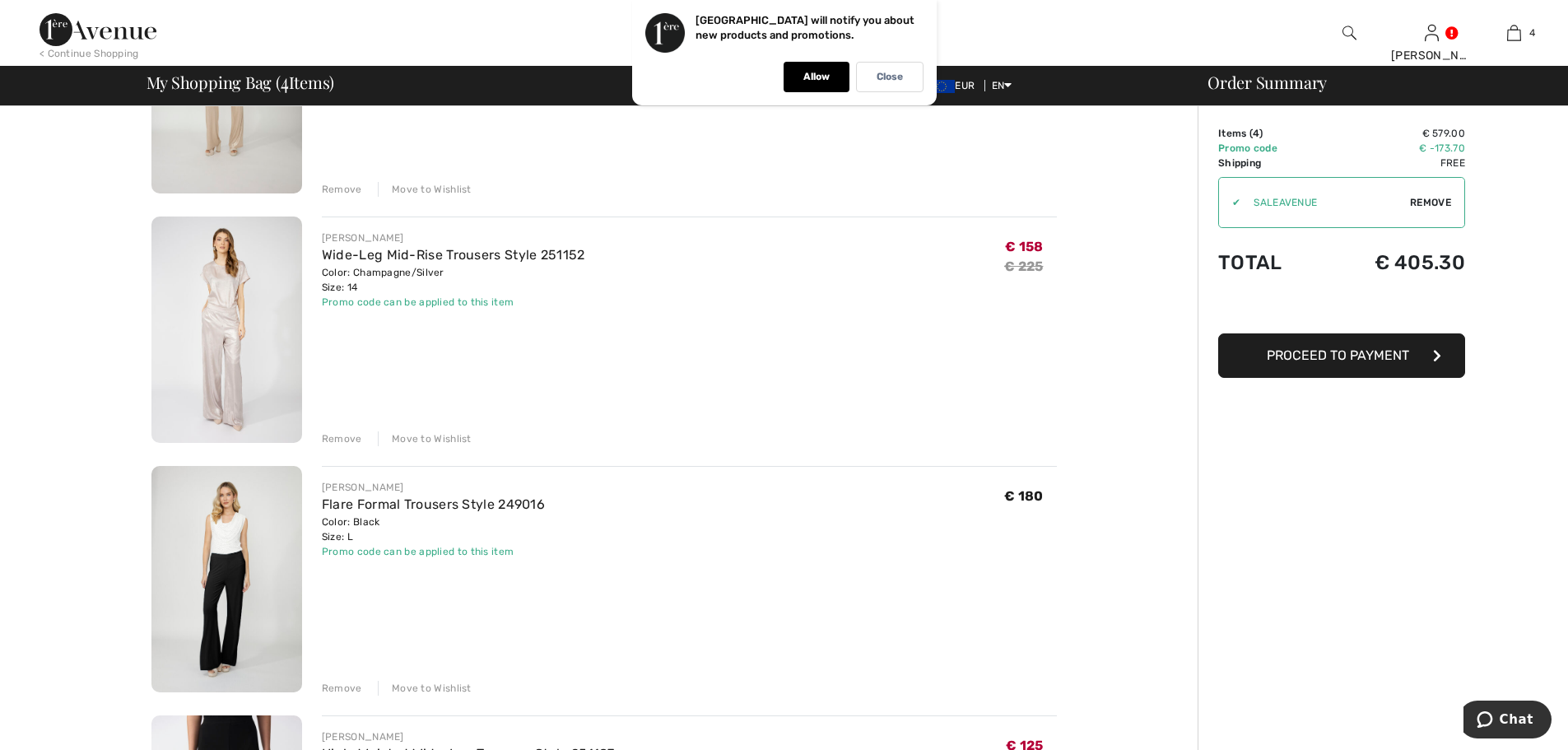
click at [249, 355] on img at bounding box center [226, 330] width 151 height 226
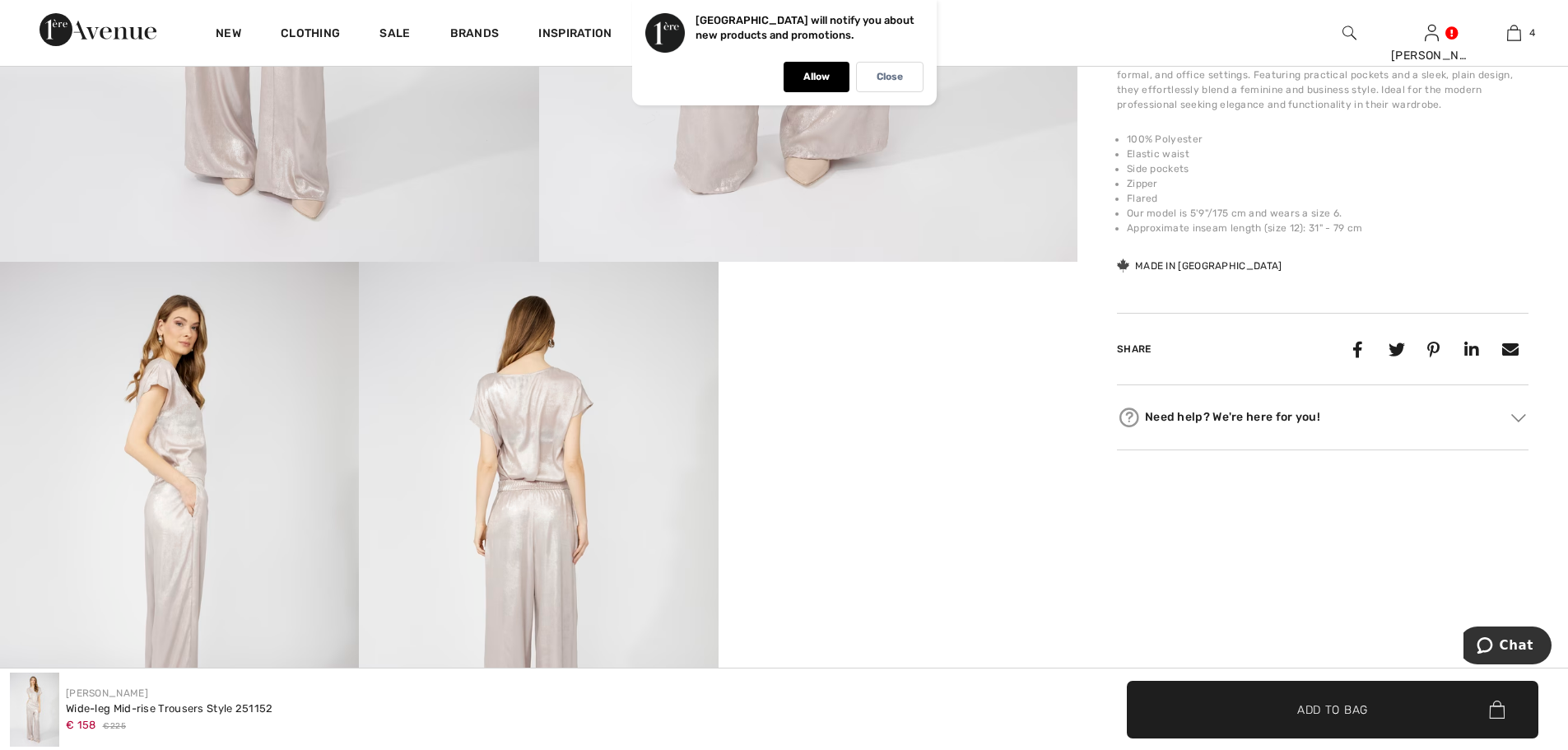
scroll to position [686, 0]
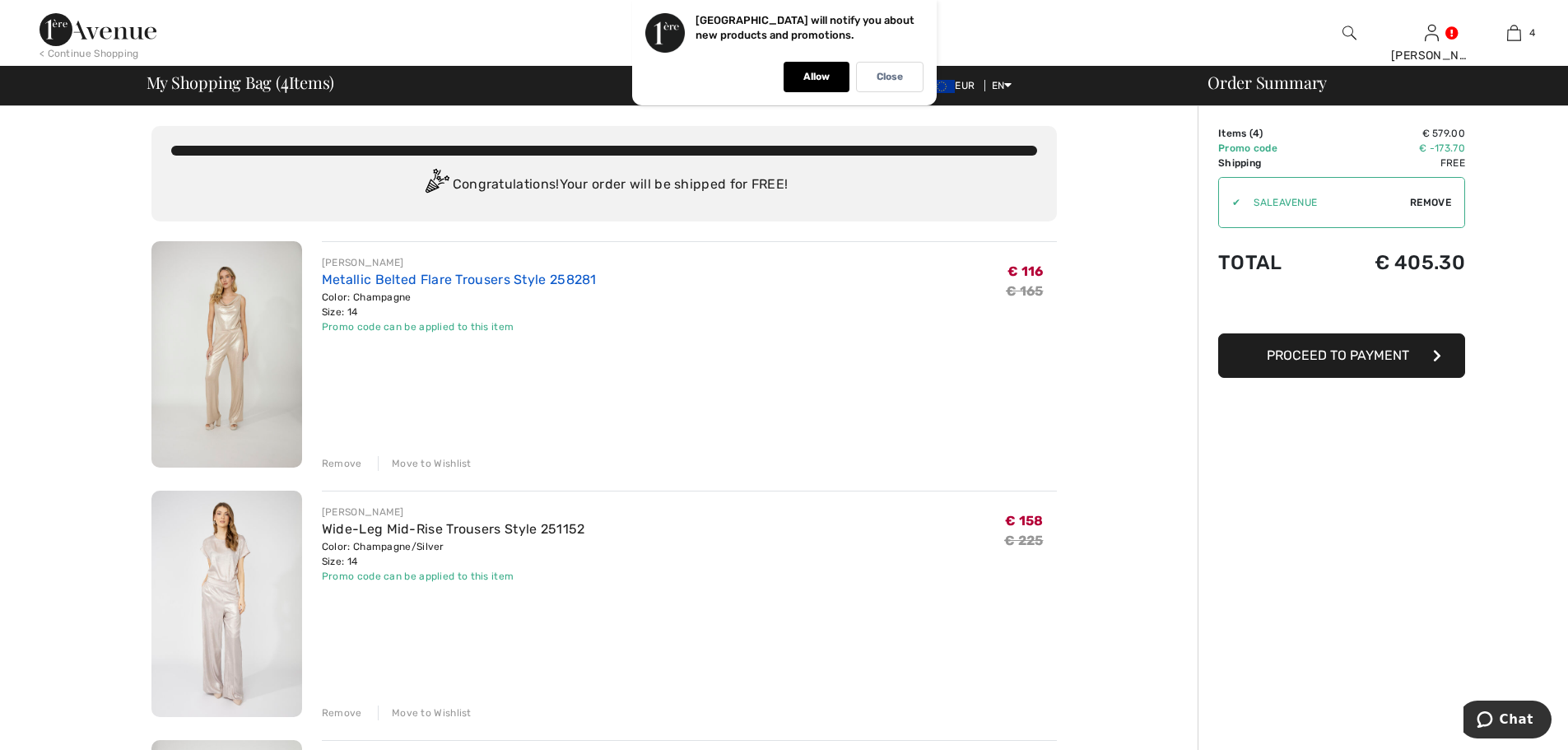
click at [546, 279] on link "Metallic Belted Flare Trousers Style 258281" at bounding box center [459, 280] width 275 height 16
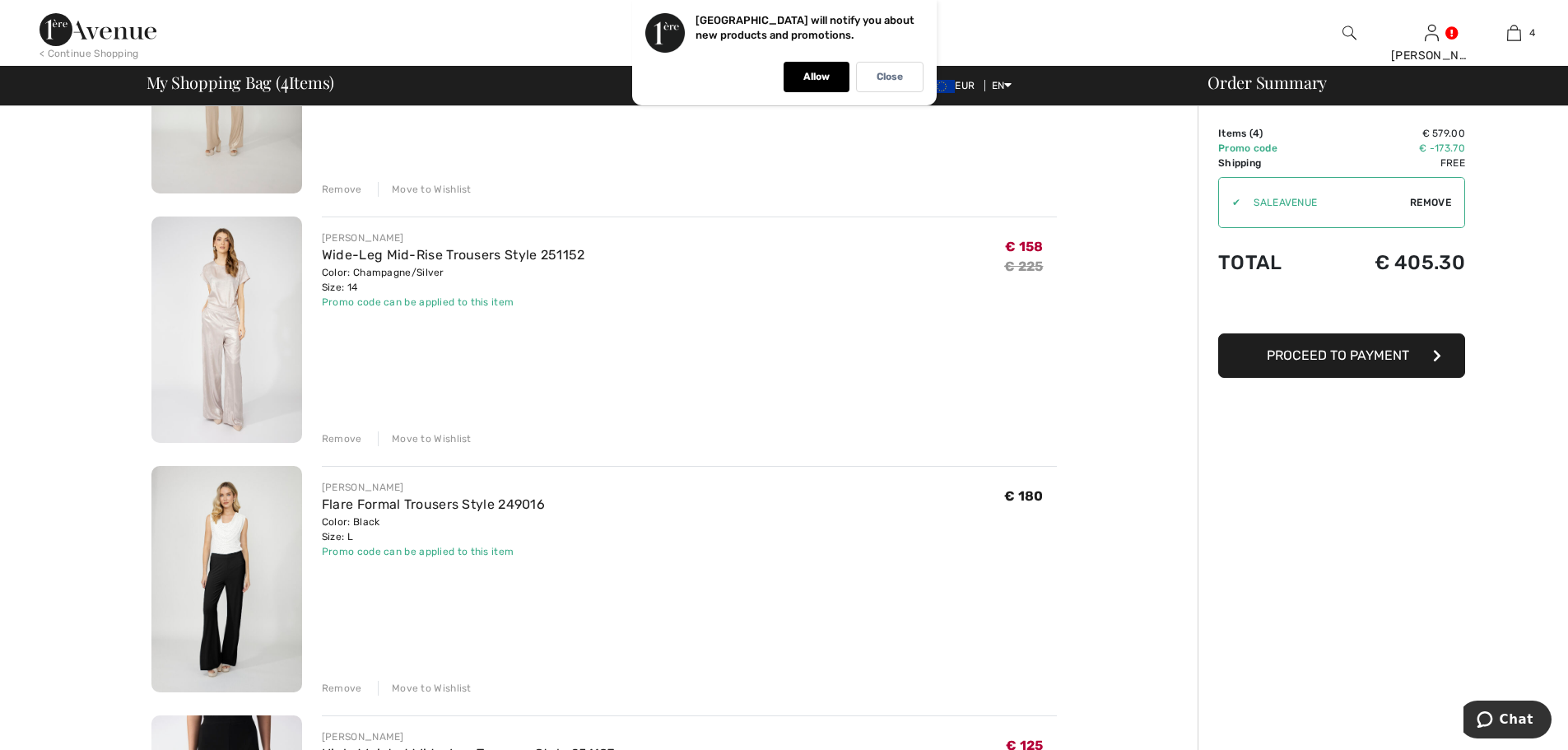
click at [344, 437] on div "Remove" at bounding box center [341, 438] width 40 height 15
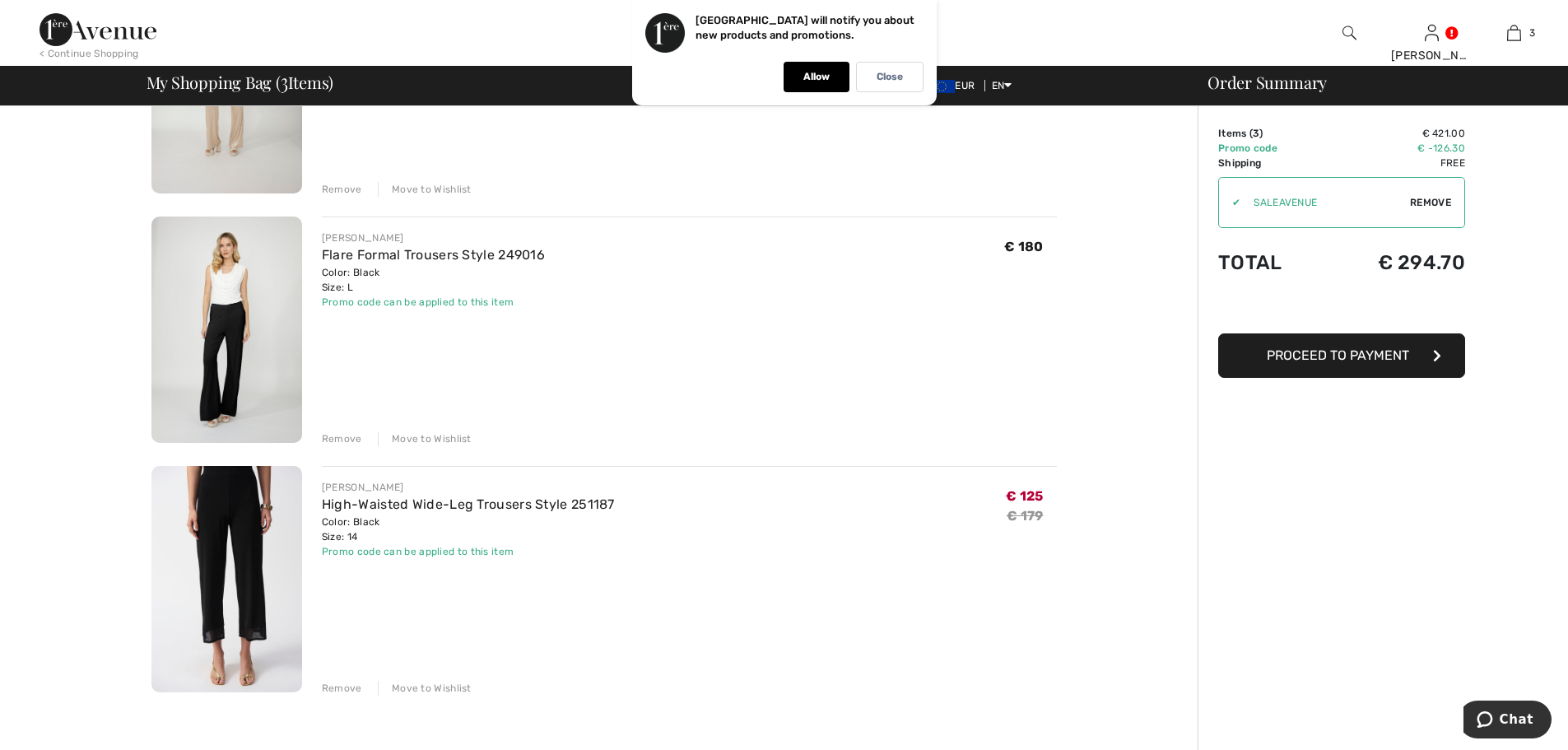
click at [1307, 582] on div "Order Summary Details Items ( 3 ) € 421.00 Promo code € -126.30 Shipping Free T…" at bounding box center [1383, 607] width 371 height 1551
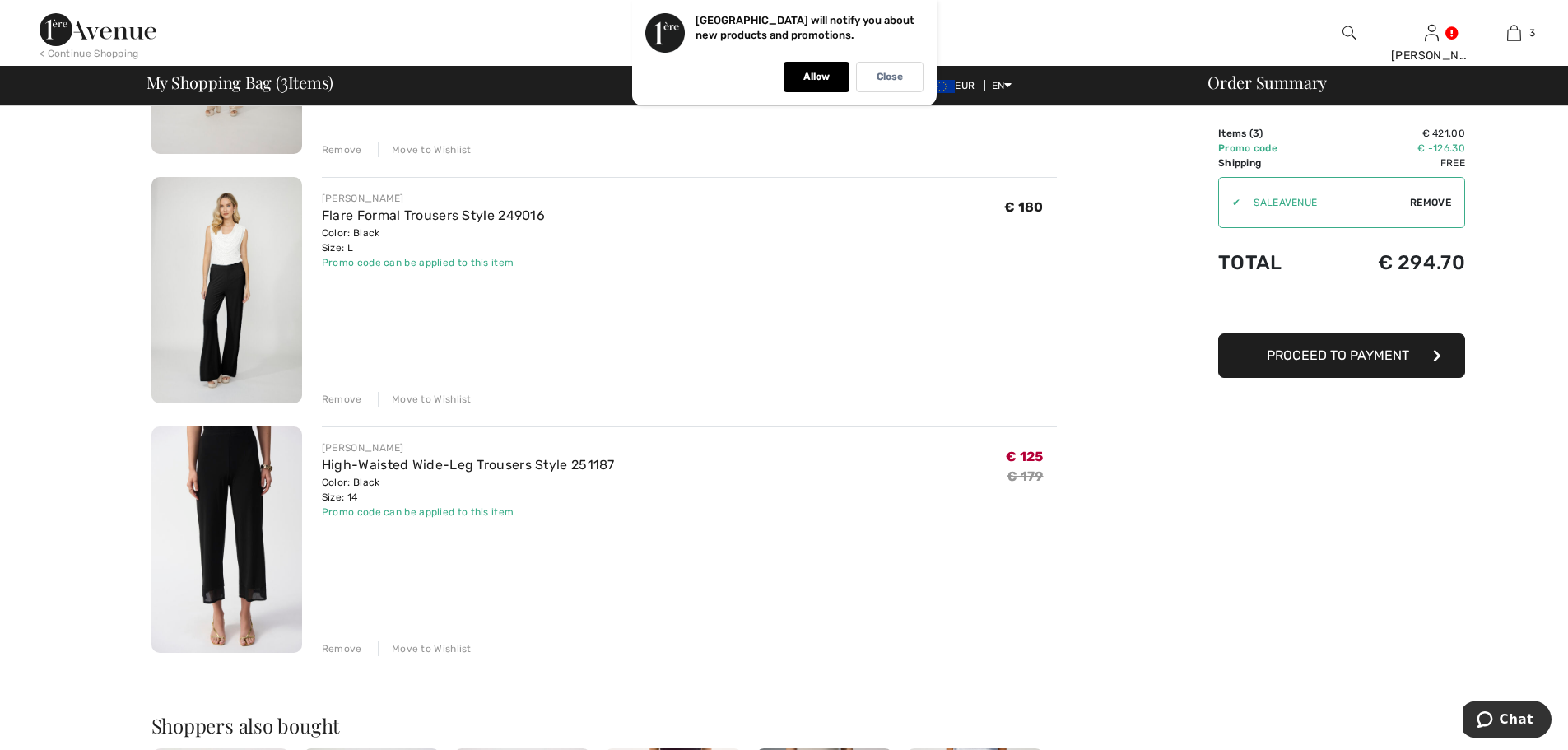
scroll to position [274, 0]
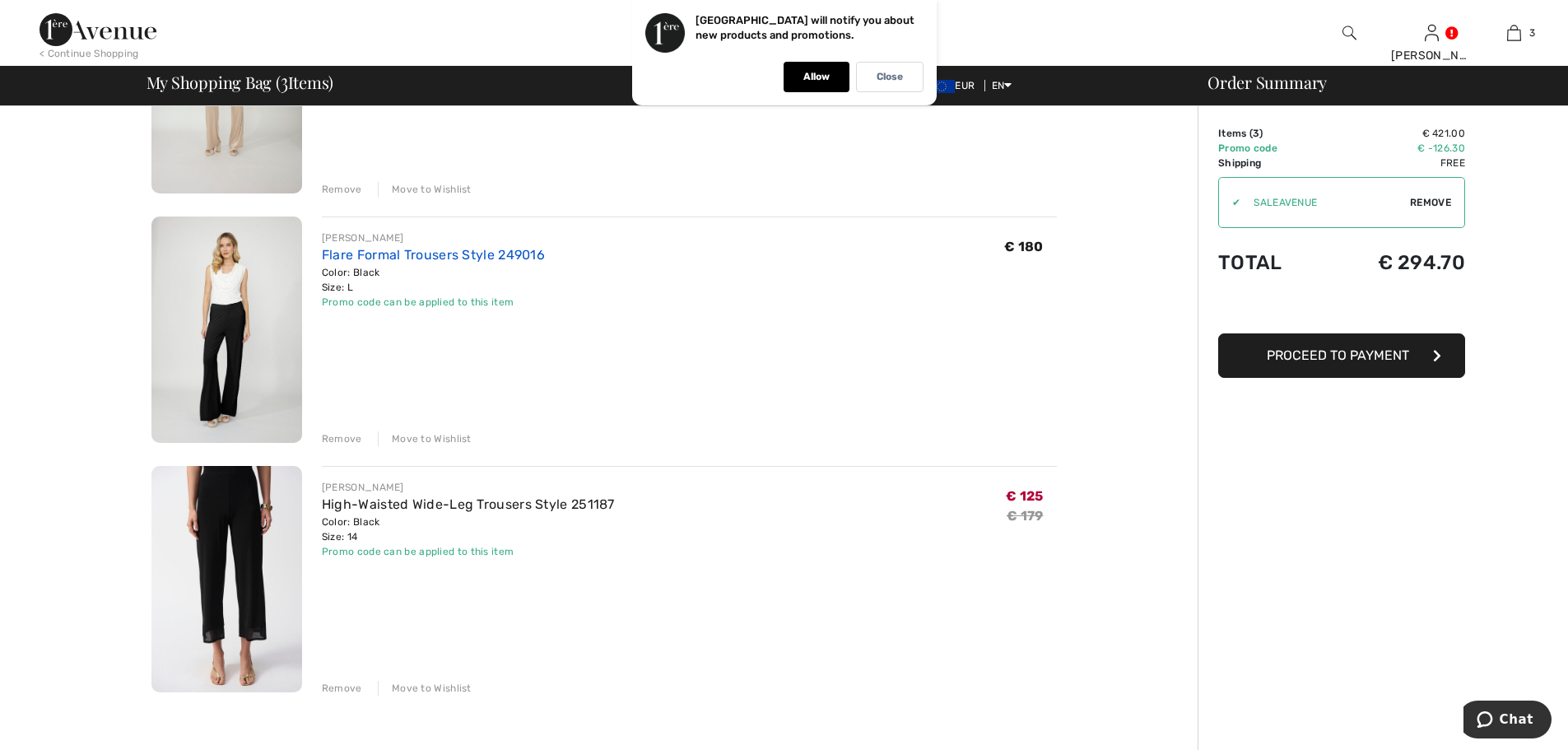
click at [411, 254] on link "Flare Formal Trousers Style 249016" at bounding box center [433, 255] width 223 height 16
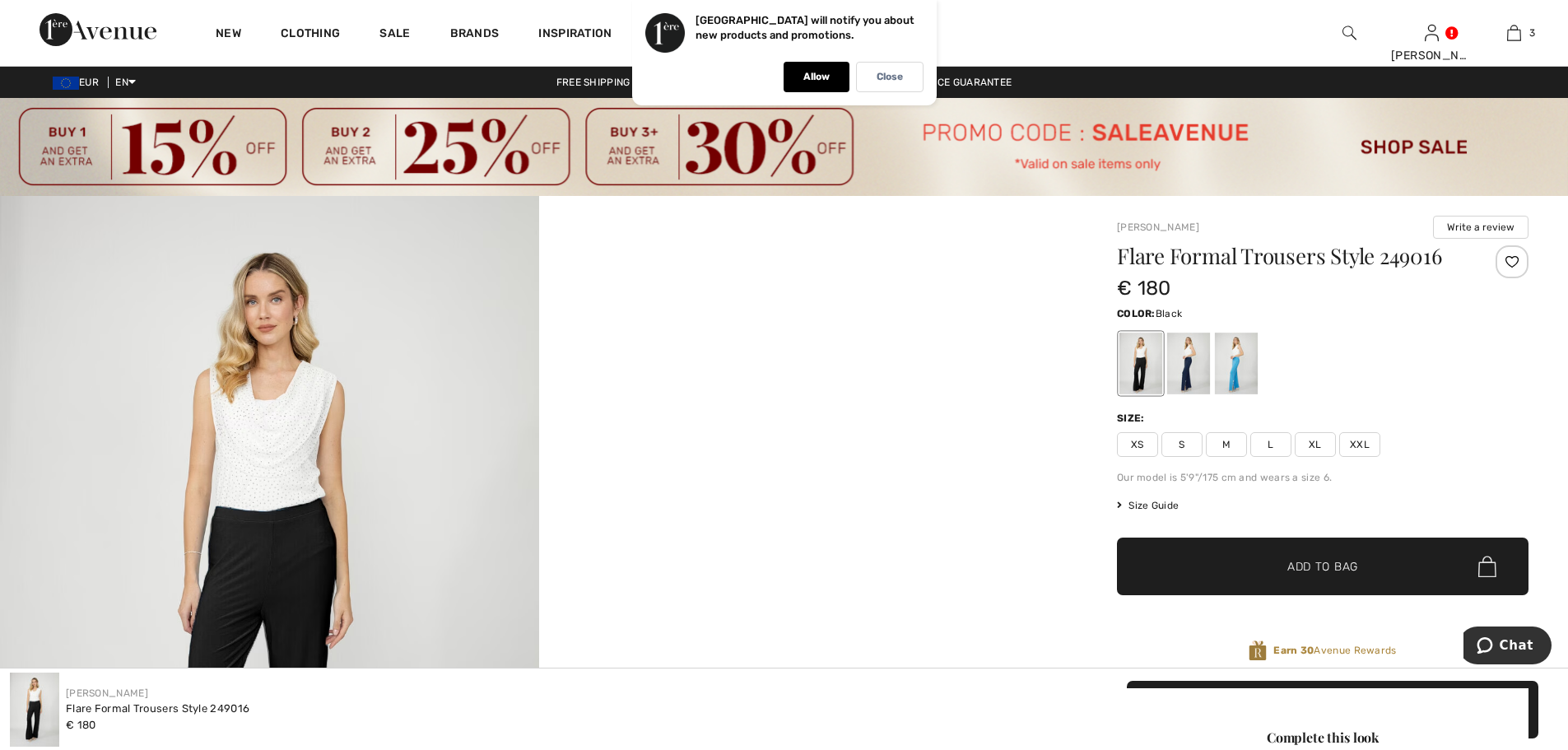
click at [1160, 505] on span "Size Guide" at bounding box center [1147, 505] width 61 height 15
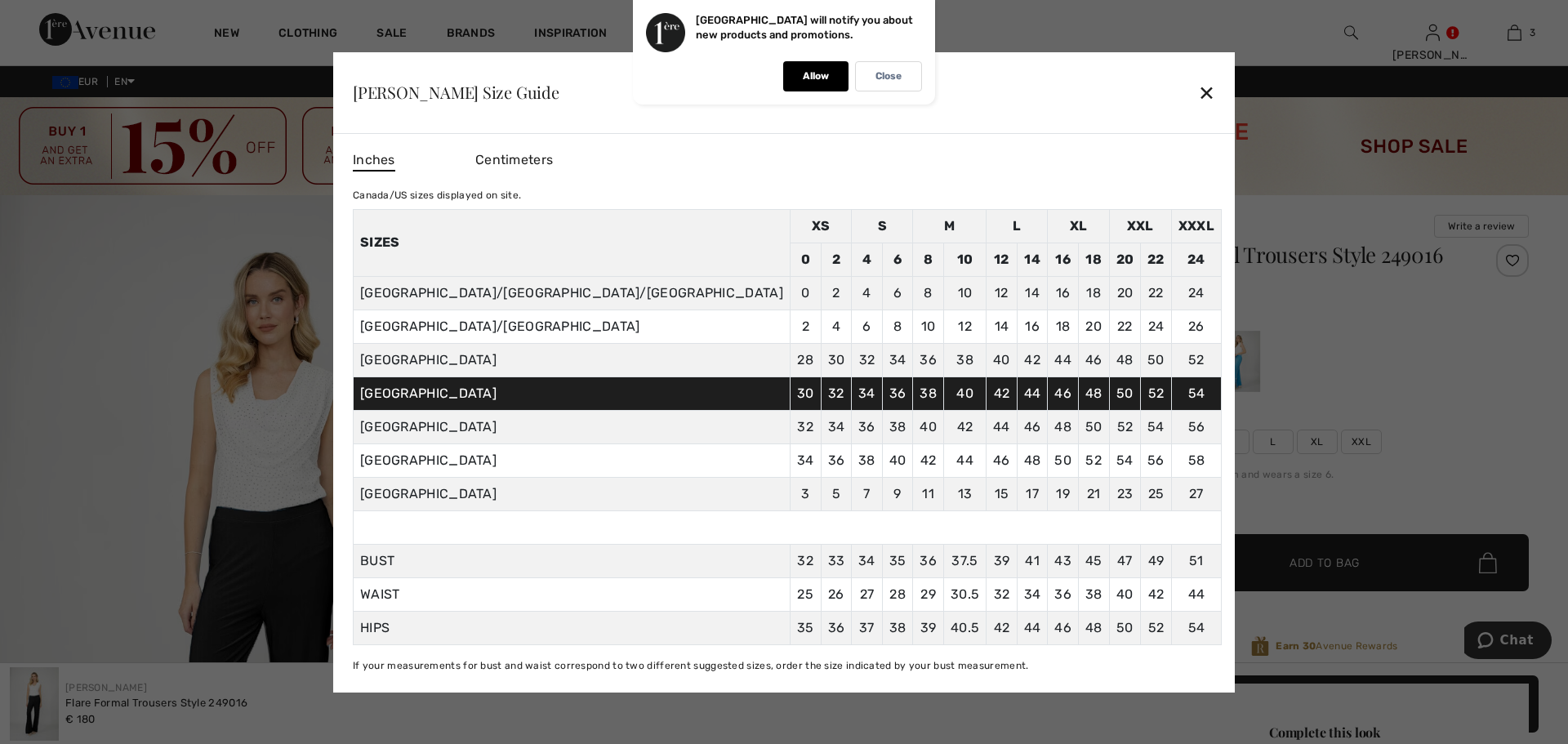
click at [1198, 91] on div "✕" at bounding box center [1206, 92] width 17 height 34
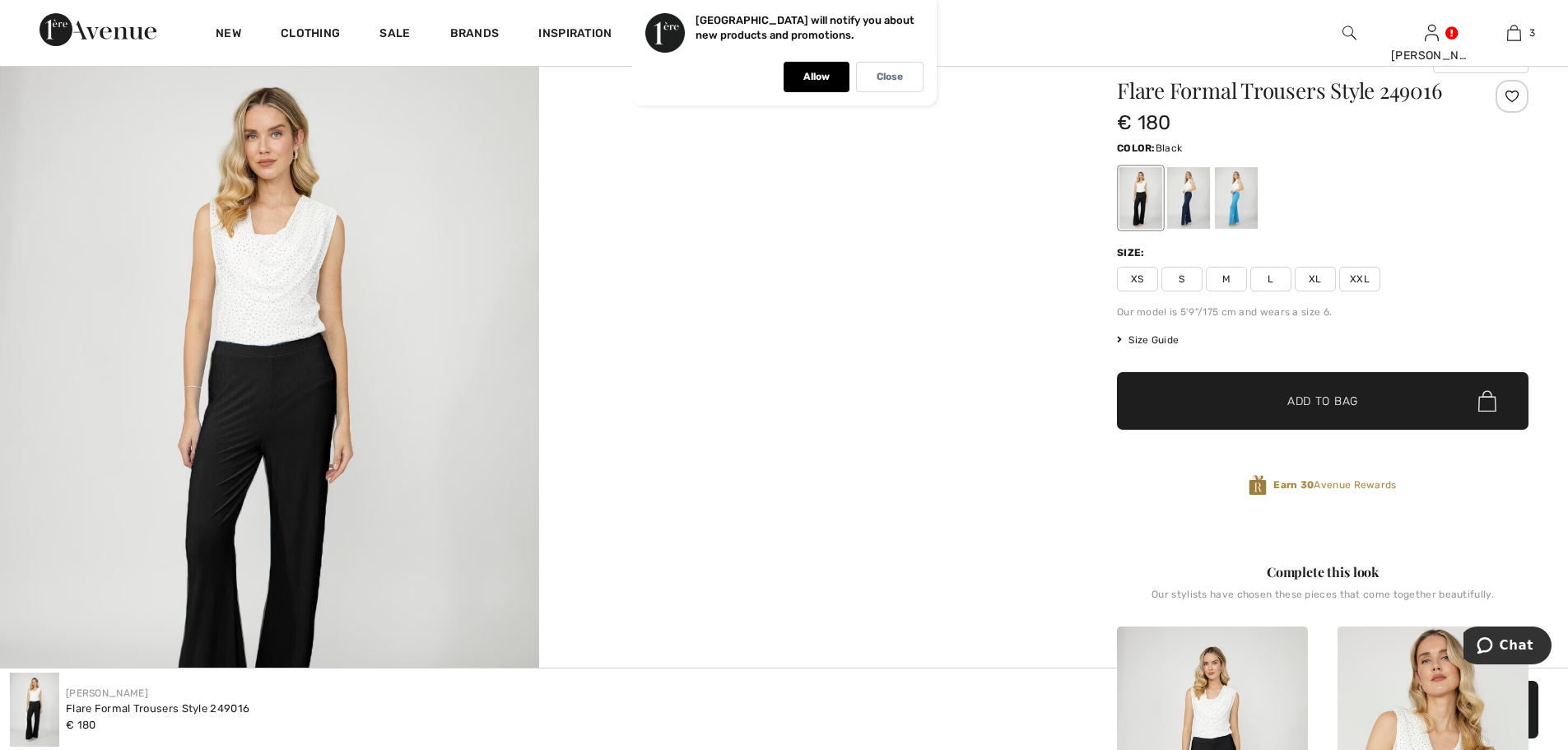
scroll to position [137, 0]
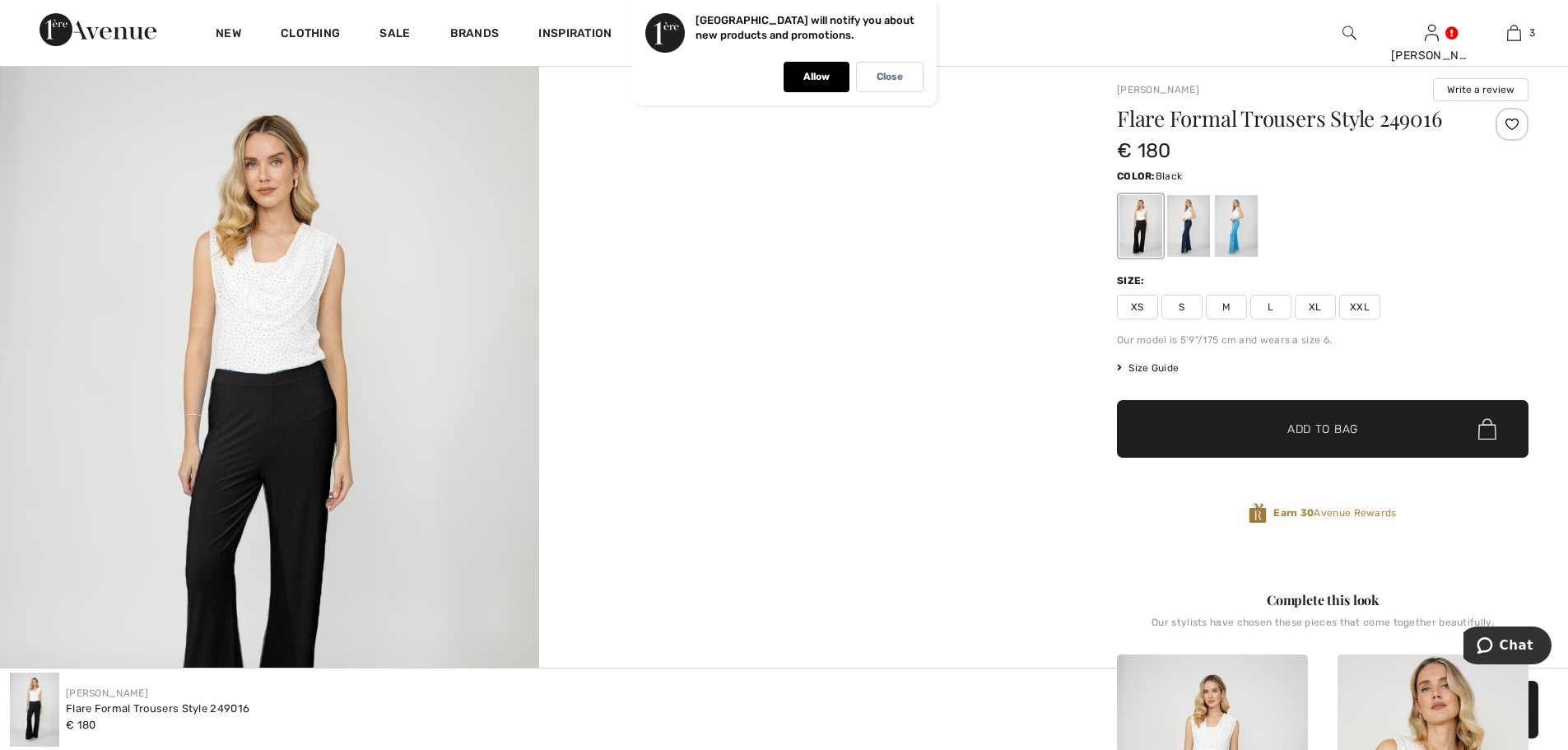
click at [845, 551] on div at bounding box center [538, 462] width 1077 height 808
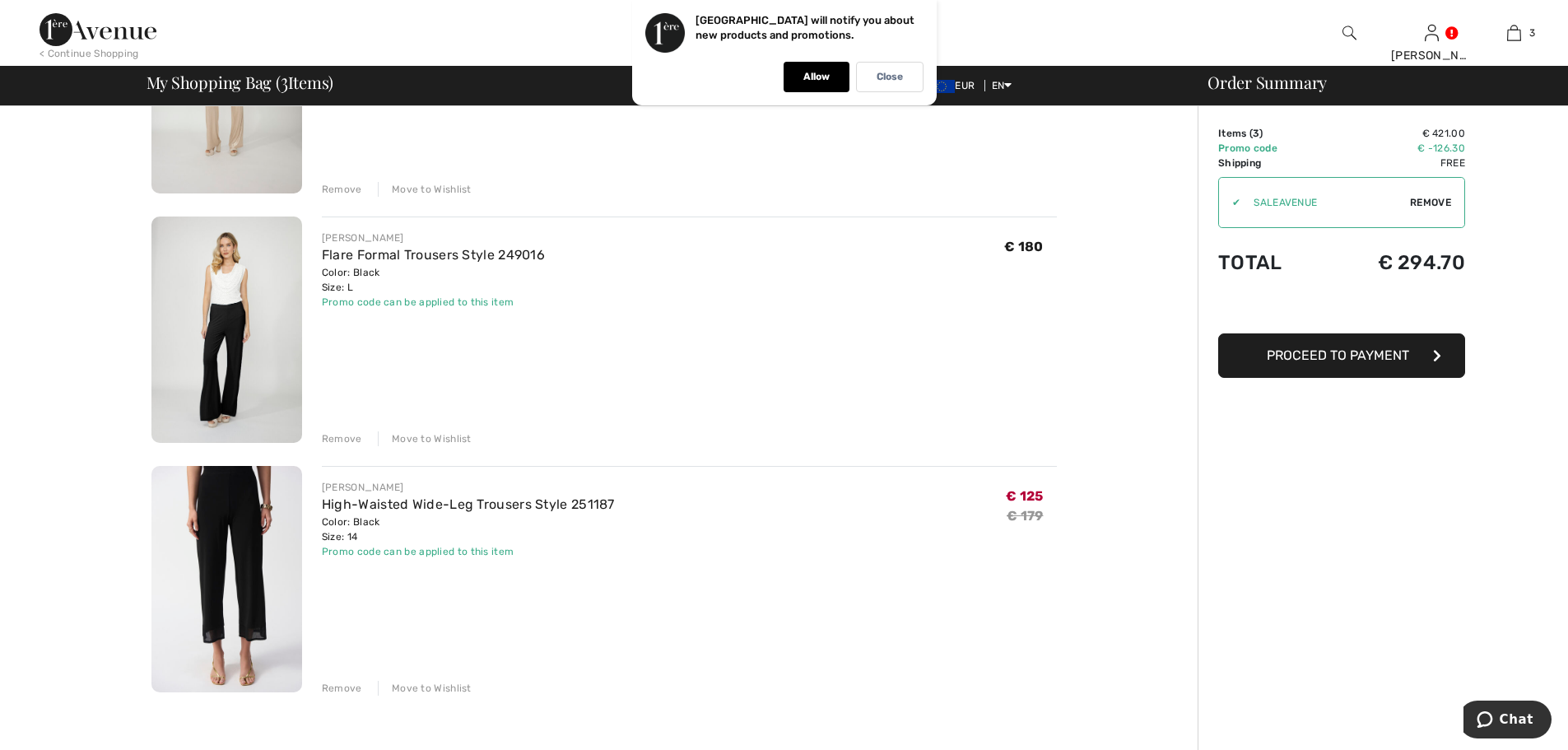
click at [339, 436] on div "Remove" at bounding box center [341, 438] width 40 height 15
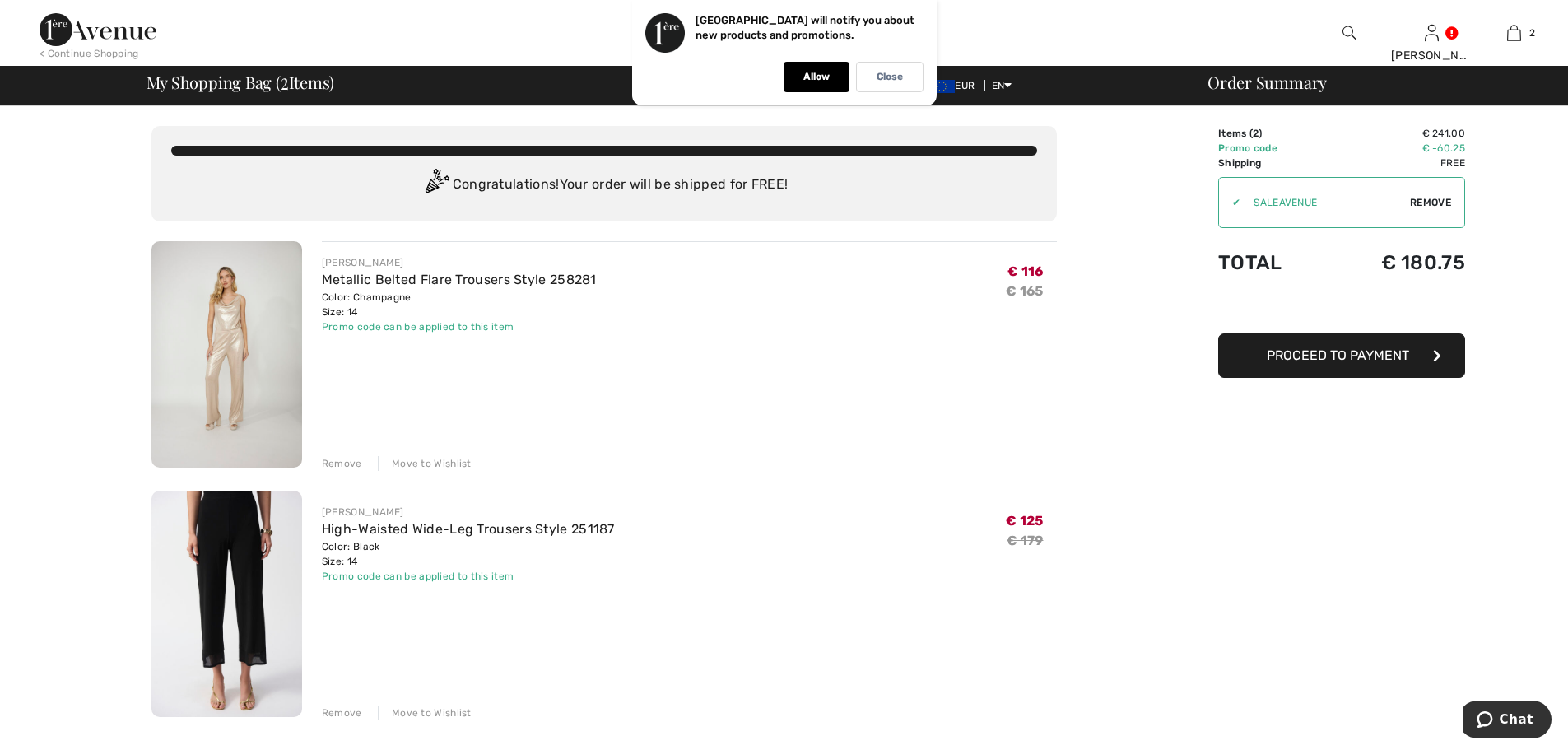
scroll to position [137, 0]
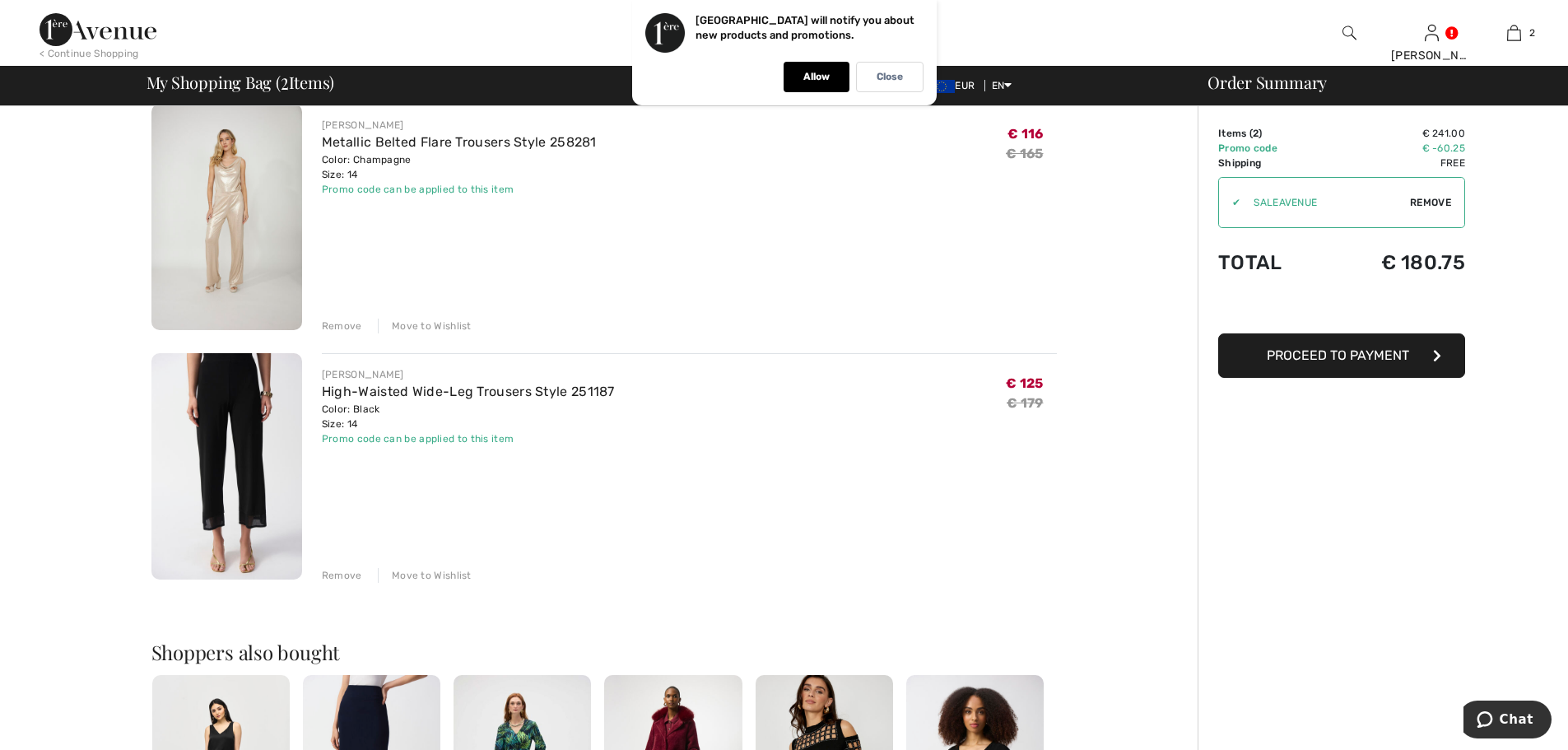
click at [342, 577] on div "Remove" at bounding box center [341, 575] width 40 height 15
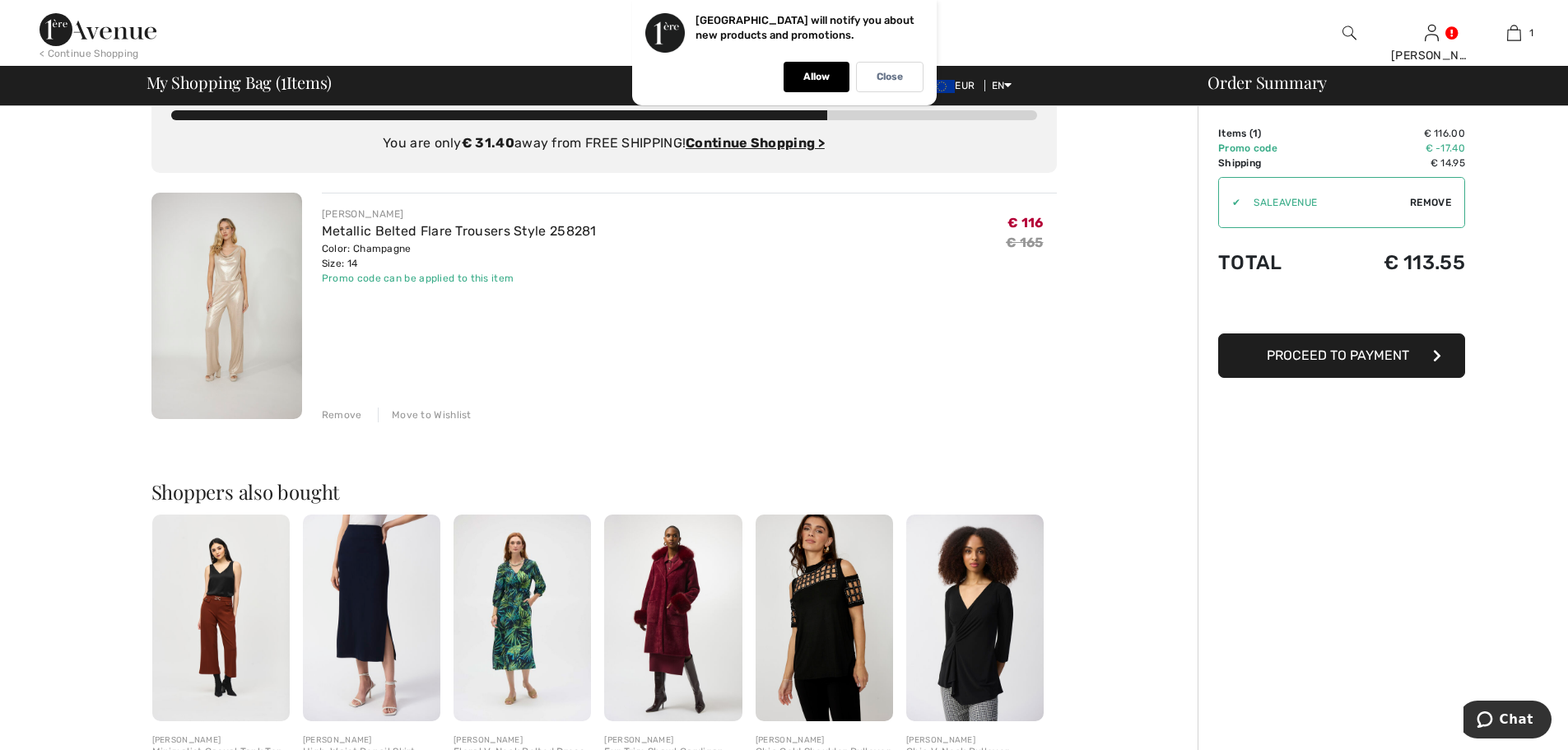
scroll to position [0, 0]
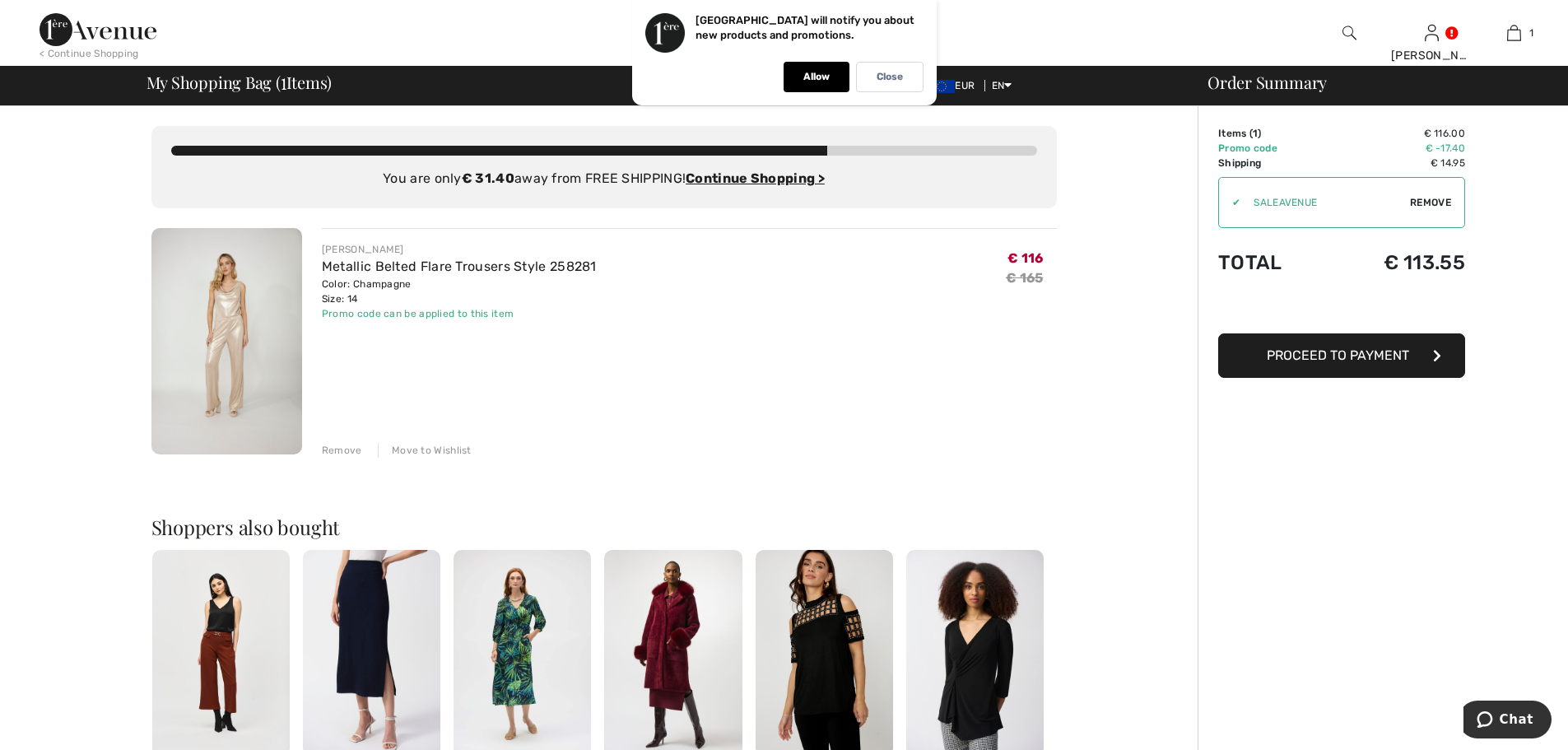
click at [827, 644] on img at bounding box center [824, 653] width 137 height 207
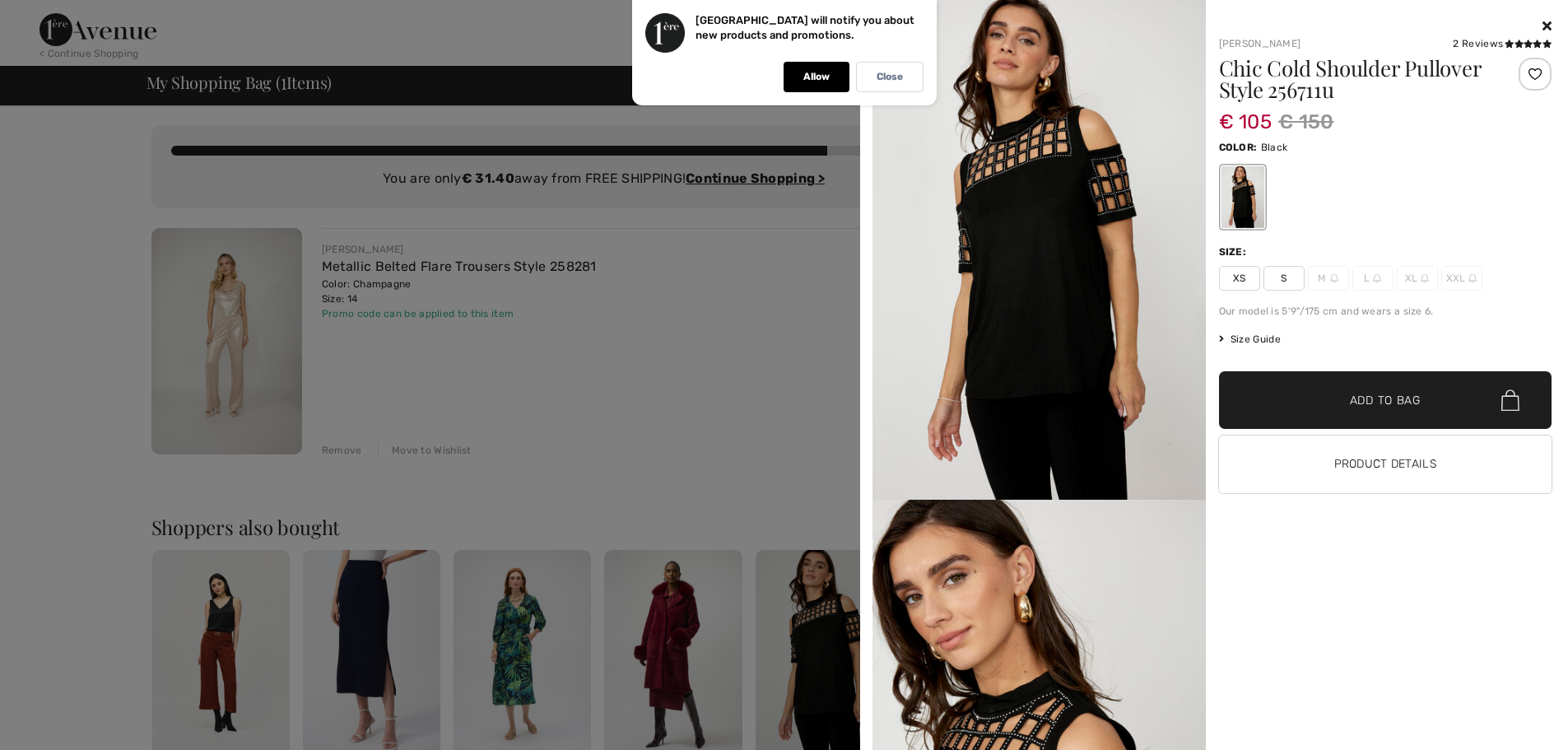
click at [1437, 666] on div "Frank Lyman 2 Reviews 2 Reviews Chic Cold Shoulder Pullover Style 256711u € 105…" at bounding box center [1378, 382] width 347 height 733
click at [57, 265] on div at bounding box center [784, 375] width 1568 height 750
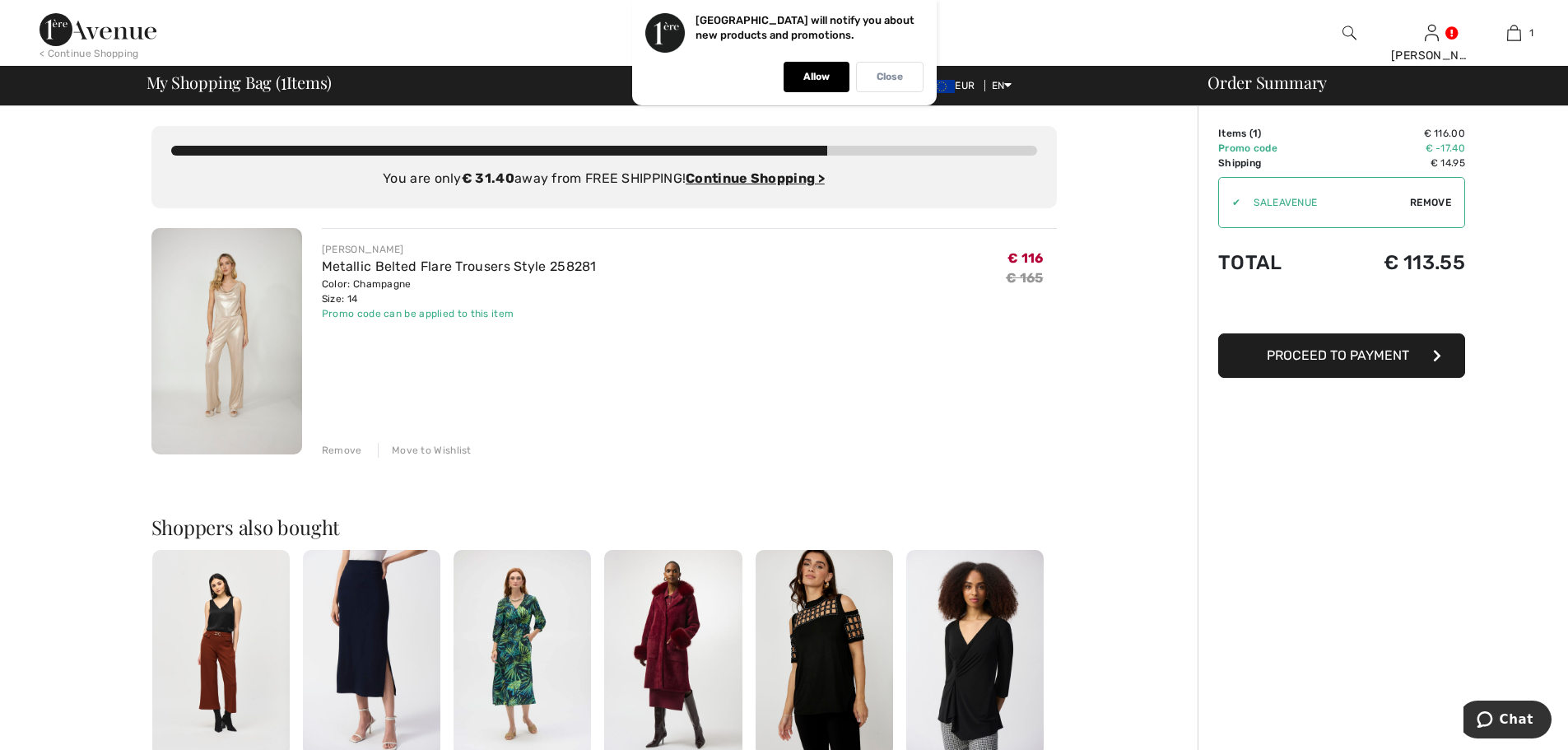
click at [892, 78] on p "Close" at bounding box center [890, 77] width 27 height 12
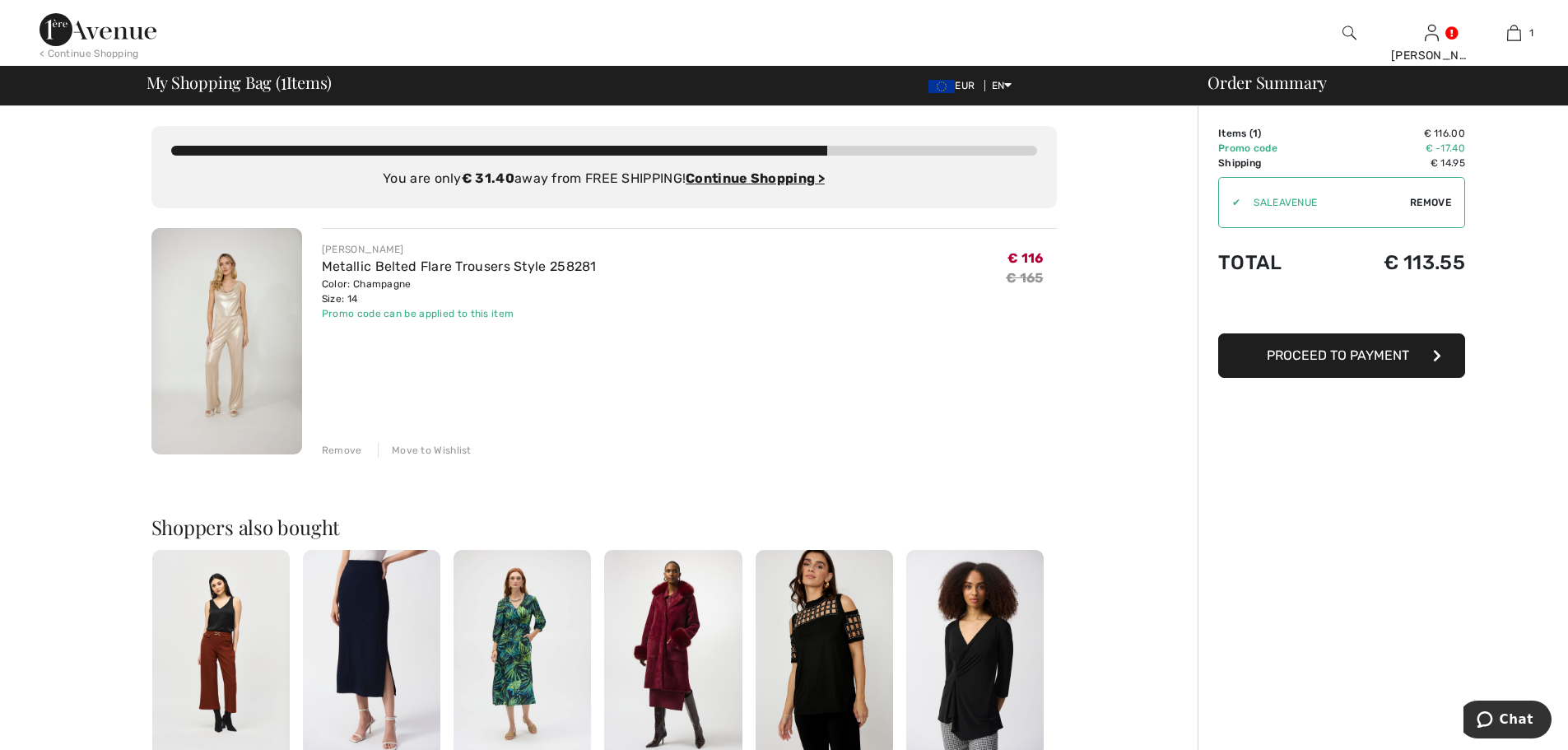
click at [95, 55] on div "< Continue Shopping" at bounding box center [89, 53] width 100 height 15
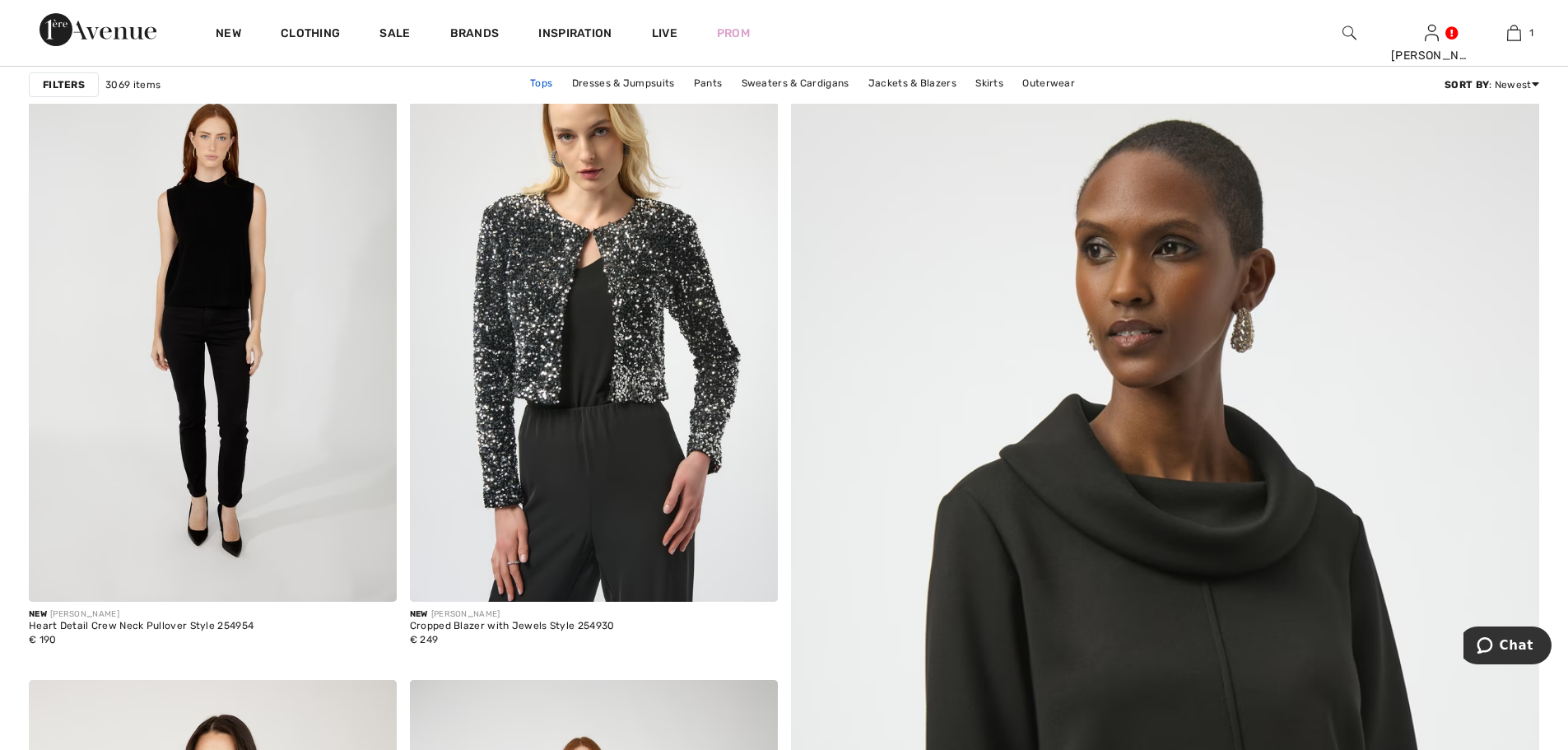
click at [539, 81] on link "Tops" at bounding box center [541, 83] width 38 height 21
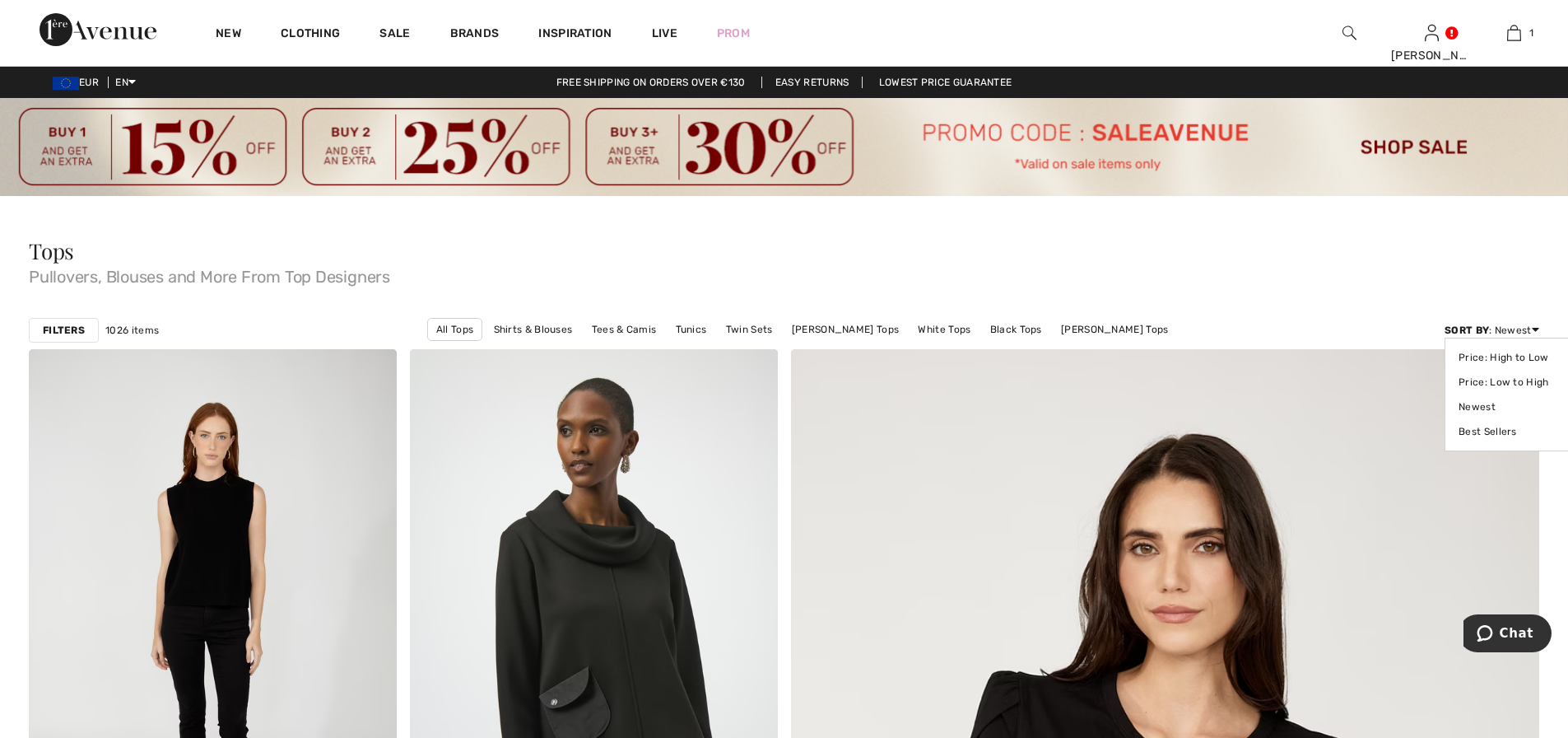
click at [1514, 330] on div "Sort By : Newest Price: High to Low Price: Low to High Newest Best Sellers" at bounding box center [1491, 330] width 94 height 15
click at [1504, 378] on link "Price: Low to High" at bounding box center [1510, 382] width 103 height 25
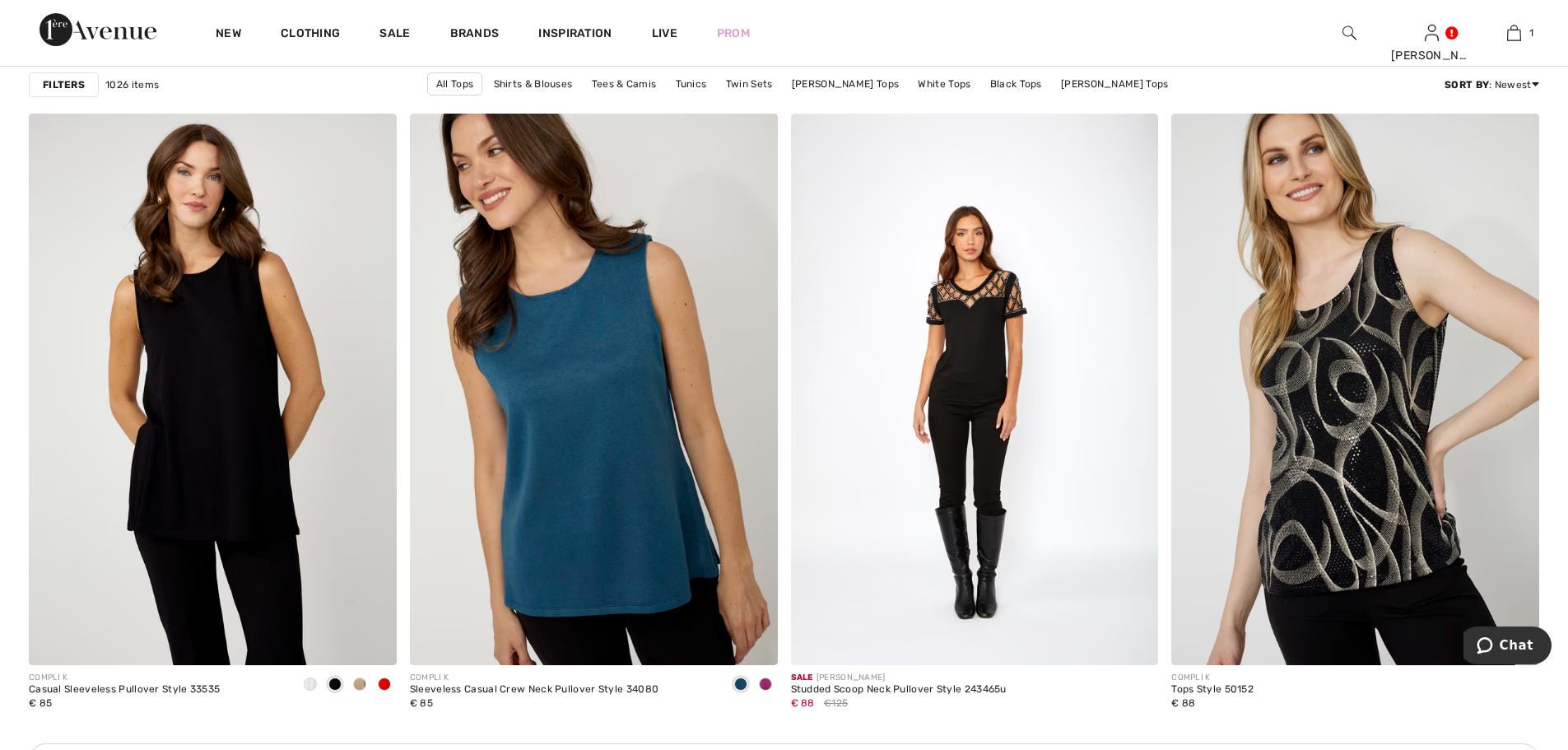
scroll to position [4252, 0]
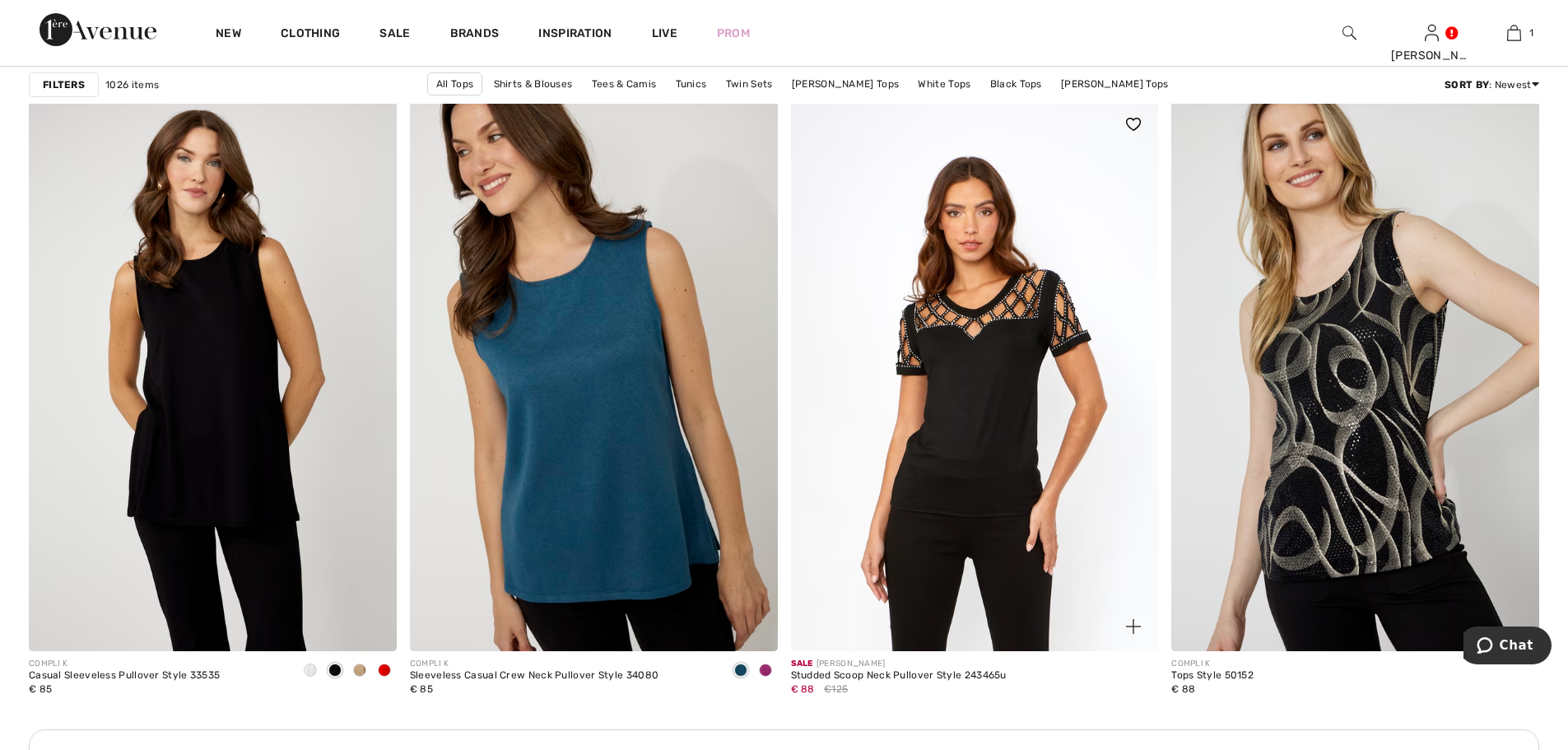
click at [989, 399] on img at bounding box center [975, 375] width 368 height 551
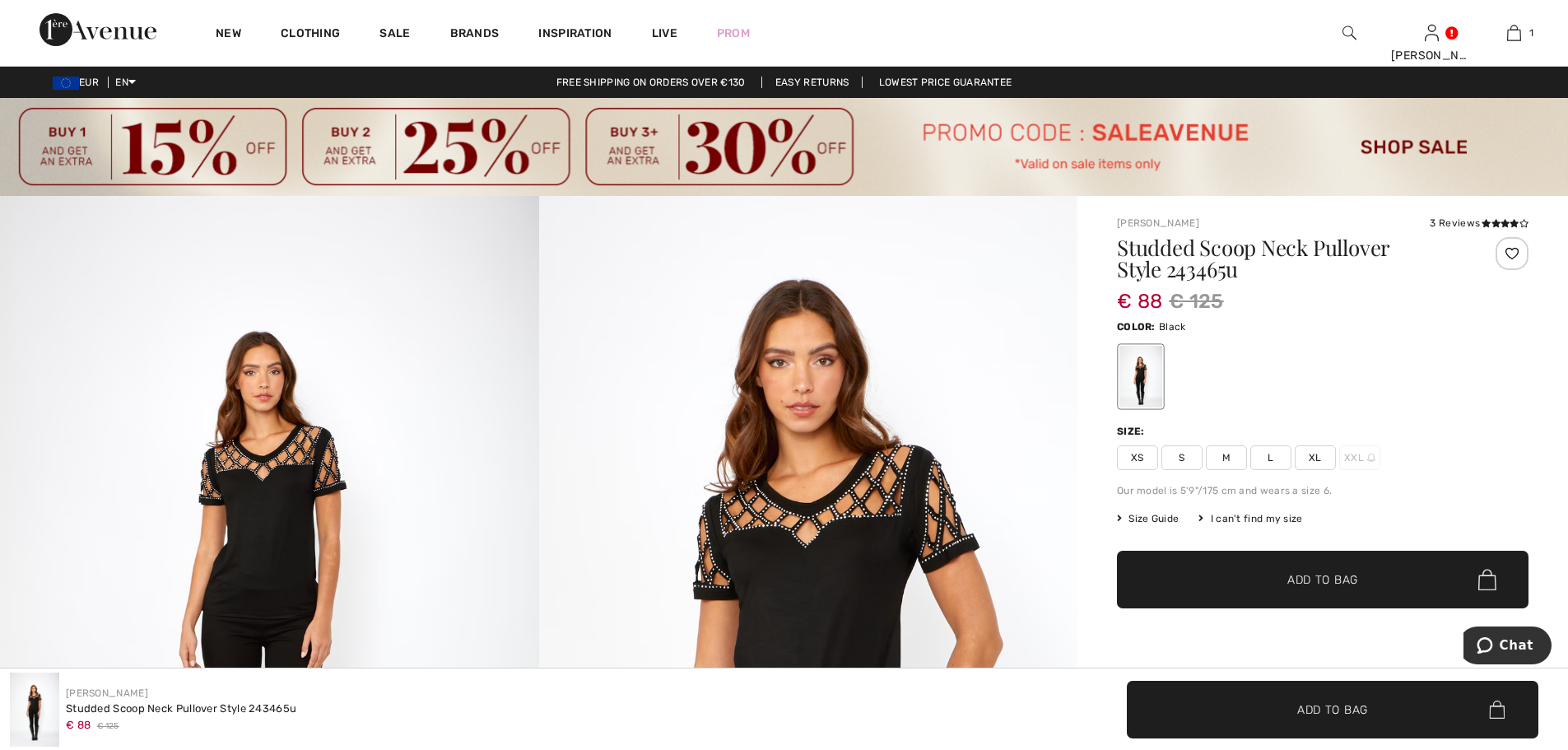
click at [1171, 515] on span "Size Guide" at bounding box center [1147, 518] width 61 height 15
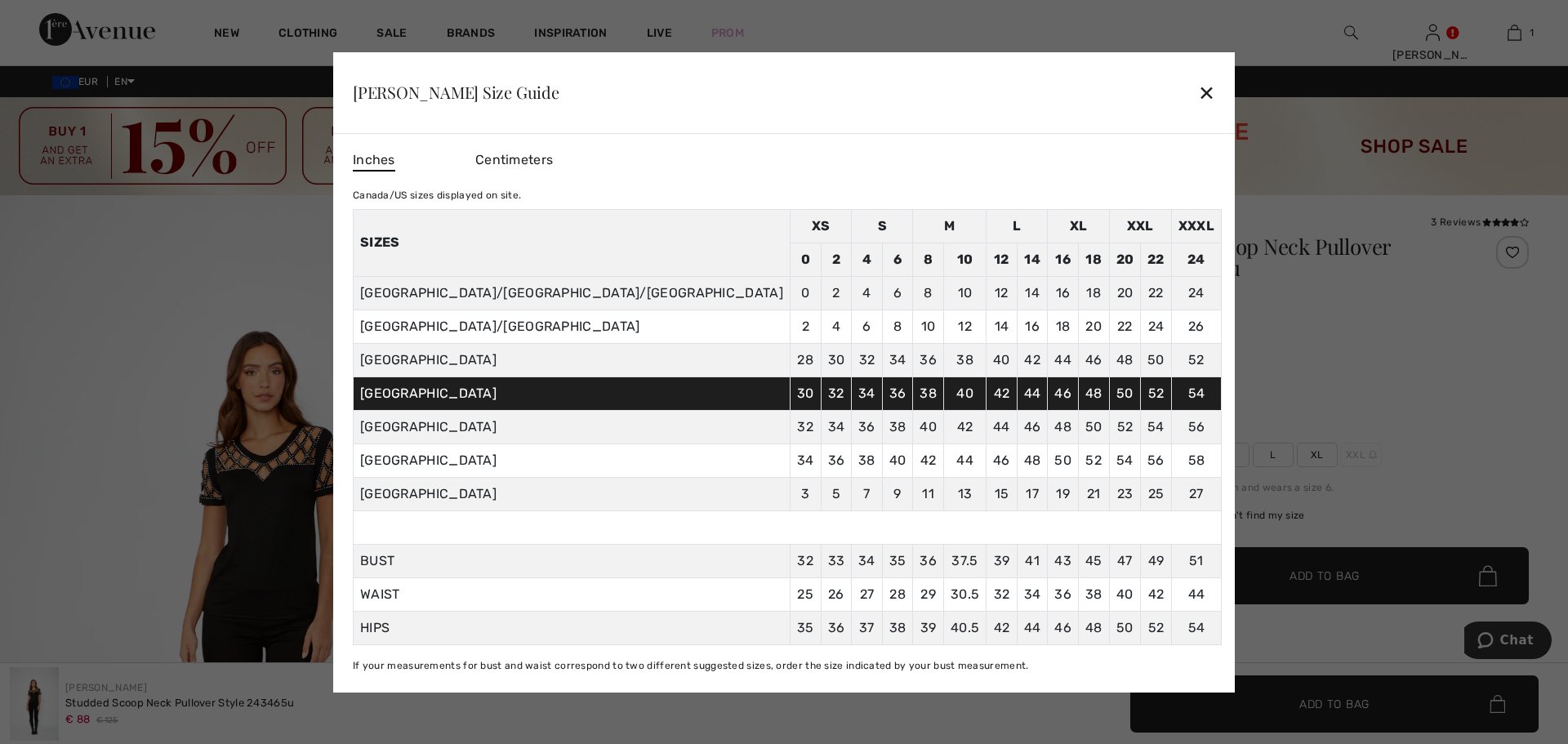
click at [1198, 84] on div "✕" at bounding box center [1206, 92] width 17 height 34
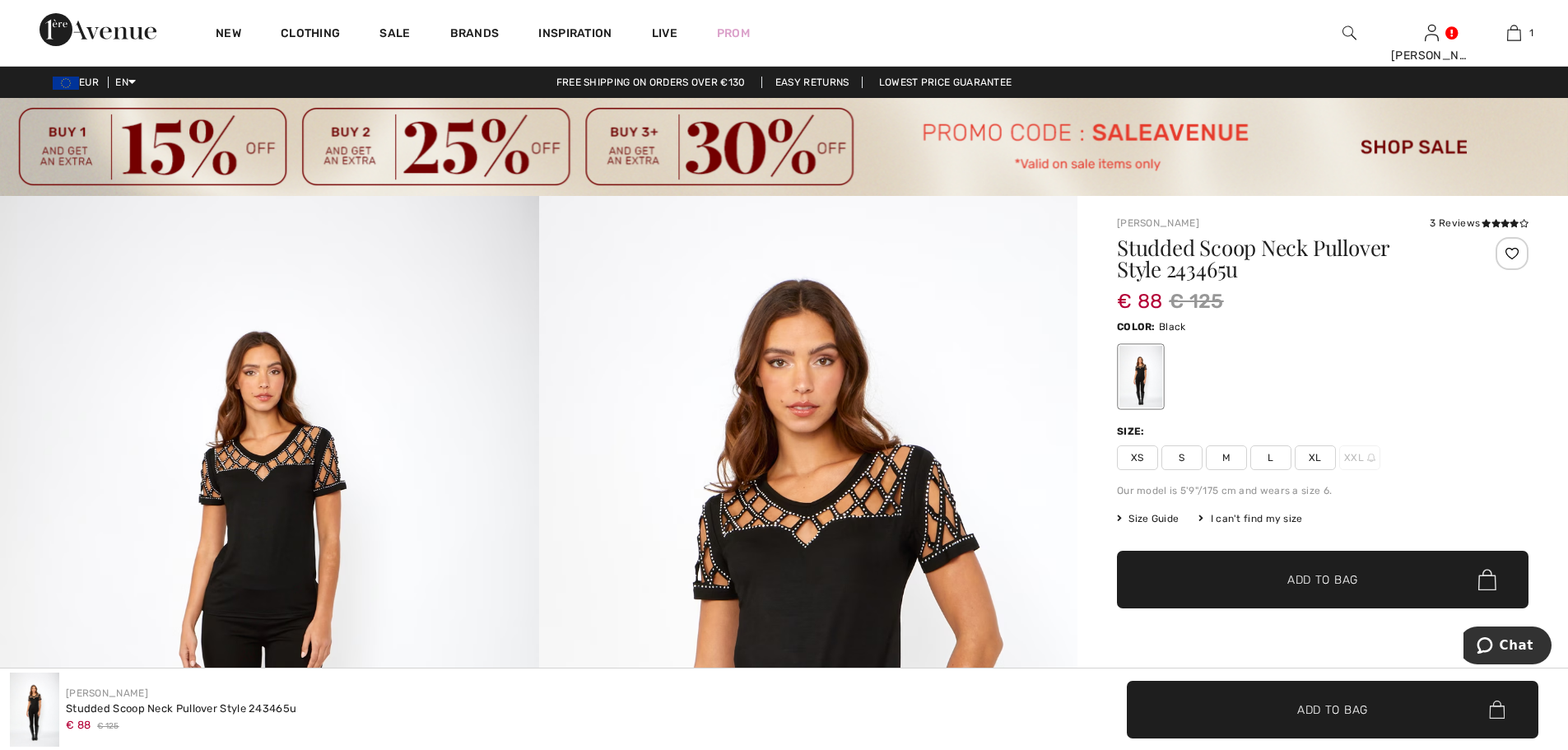
click at [1272, 455] on span "L" at bounding box center [1270, 458] width 41 height 25
click at [1339, 579] on span "Add to Bag" at bounding box center [1322, 579] width 70 height 17
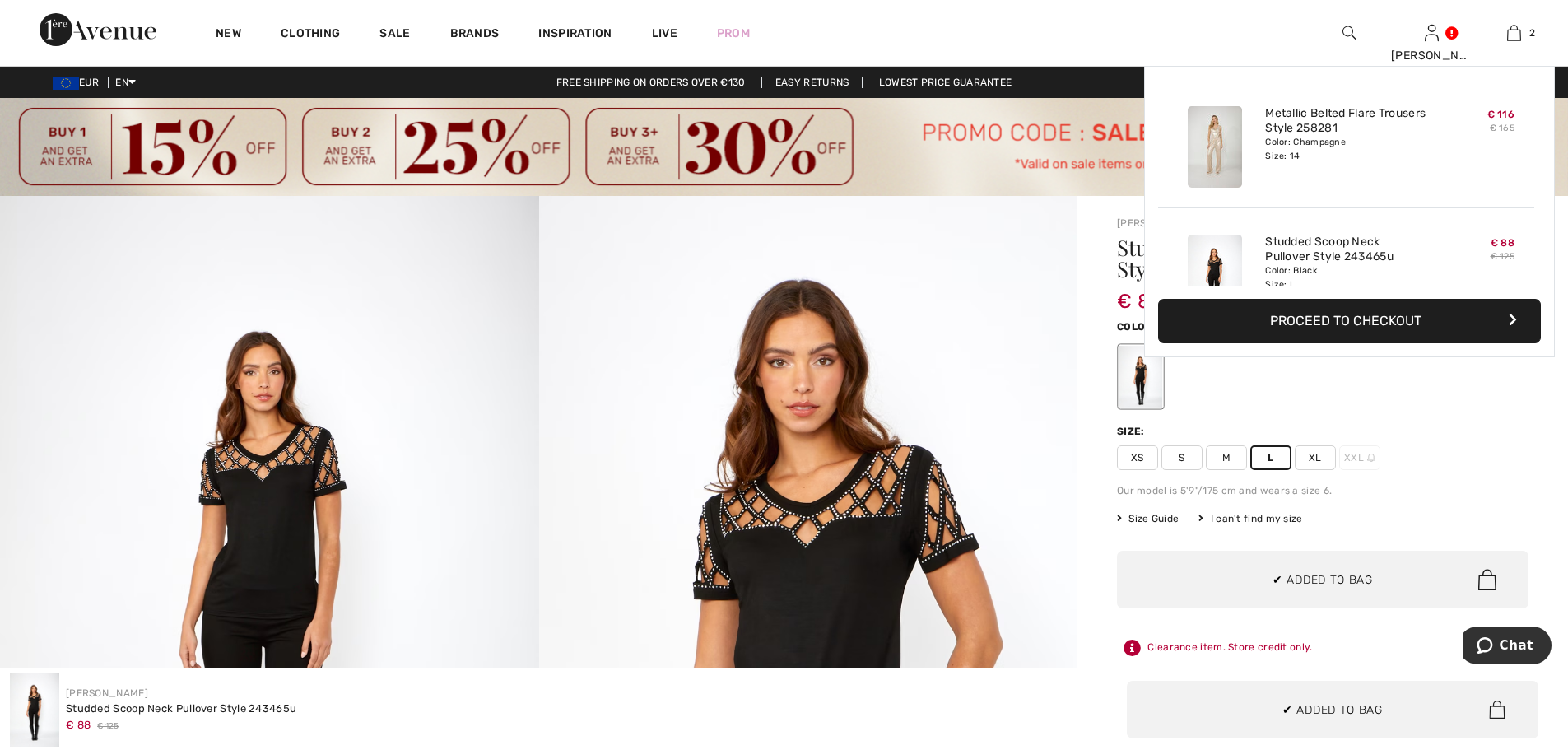
scroll to position [51, 0]
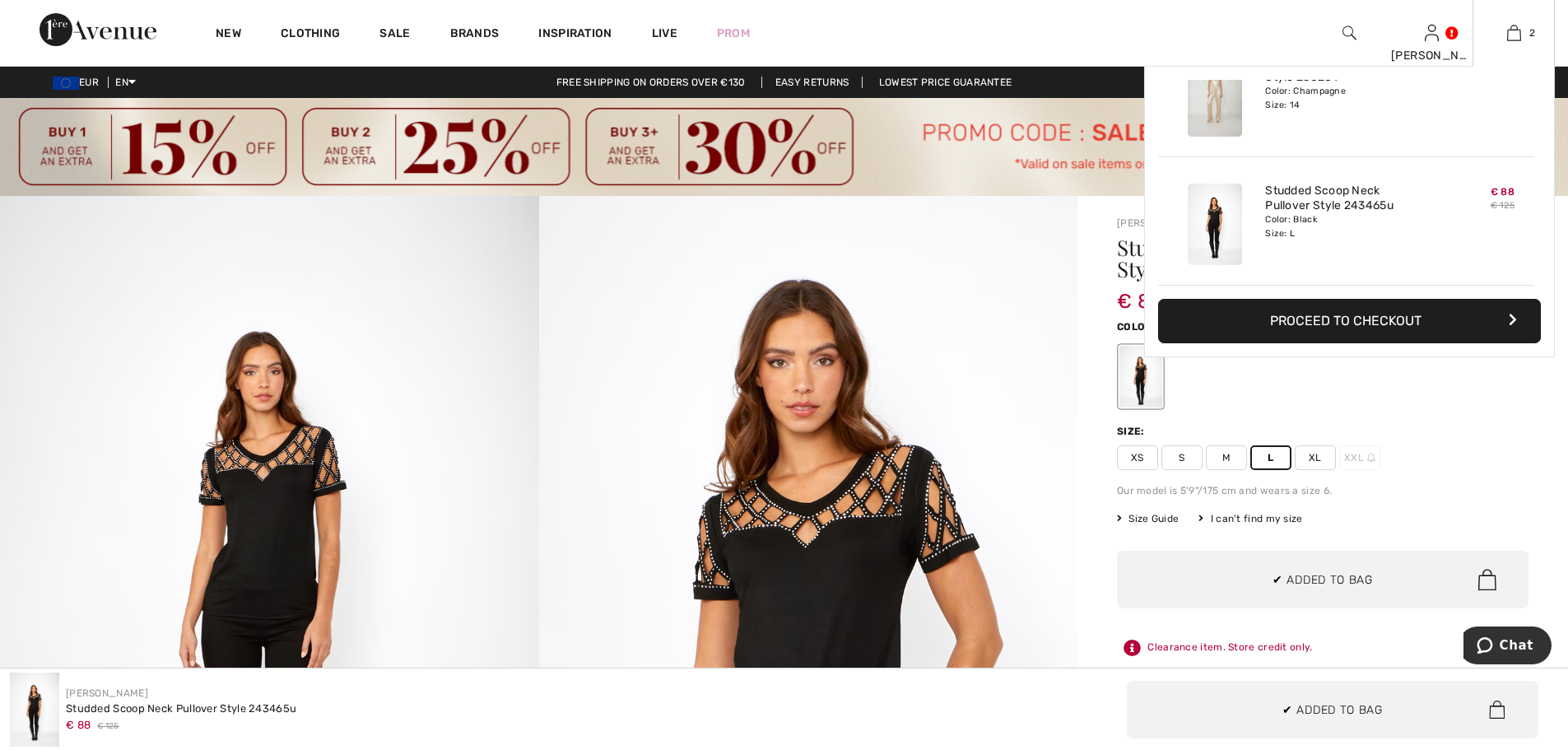
click at [1378, 322] on button "Proceed to Checkout" at bounding box center [1350, 321] width 383 height 45
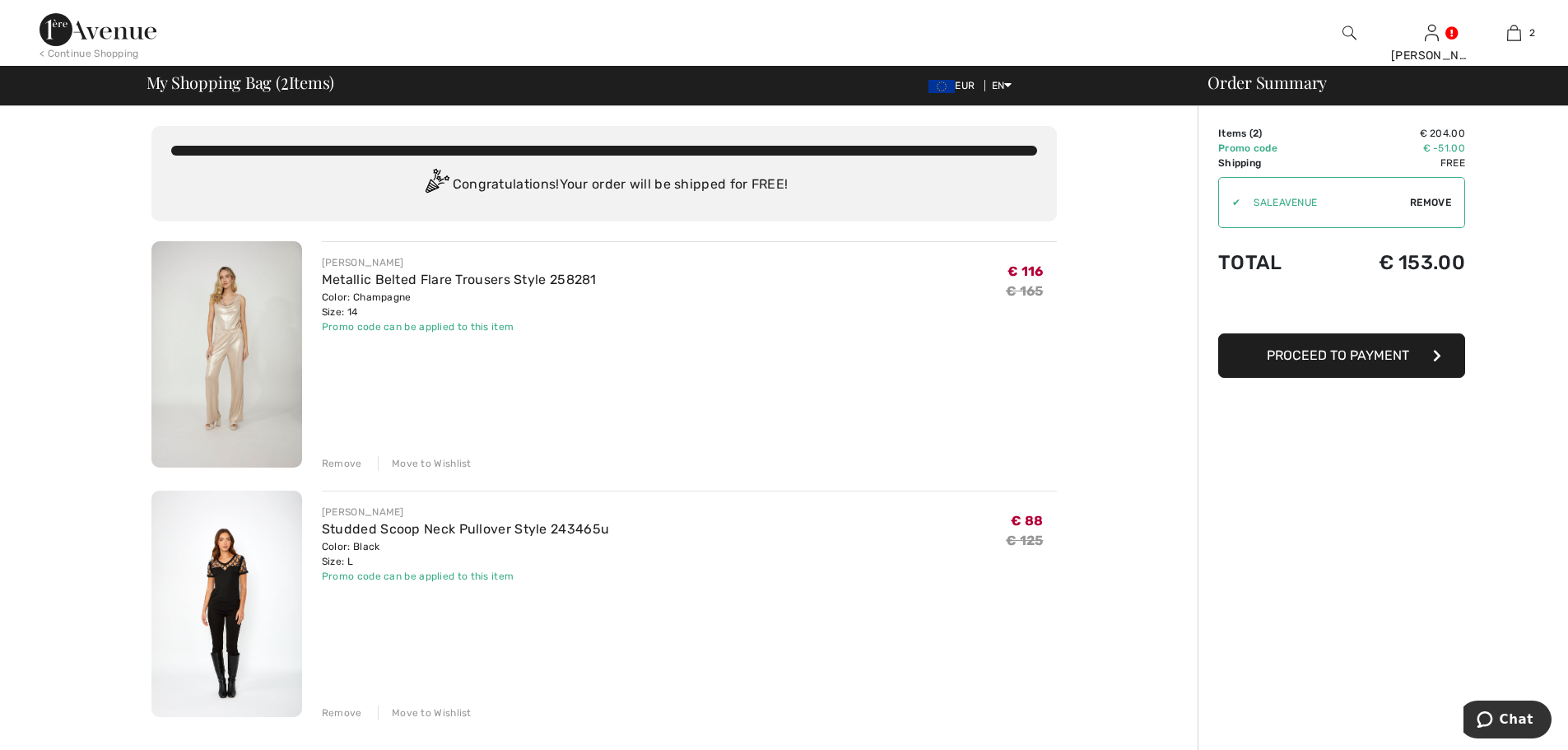
click at [1400, 447] on div "Order Summary Details Items ( 2 ) € 204.00 Promo code € -51.00 Shipping Free Ta…" at bounding box center [1383, 757] width 371 height 1302
